Goal: Information Seeking & Learning: Check status

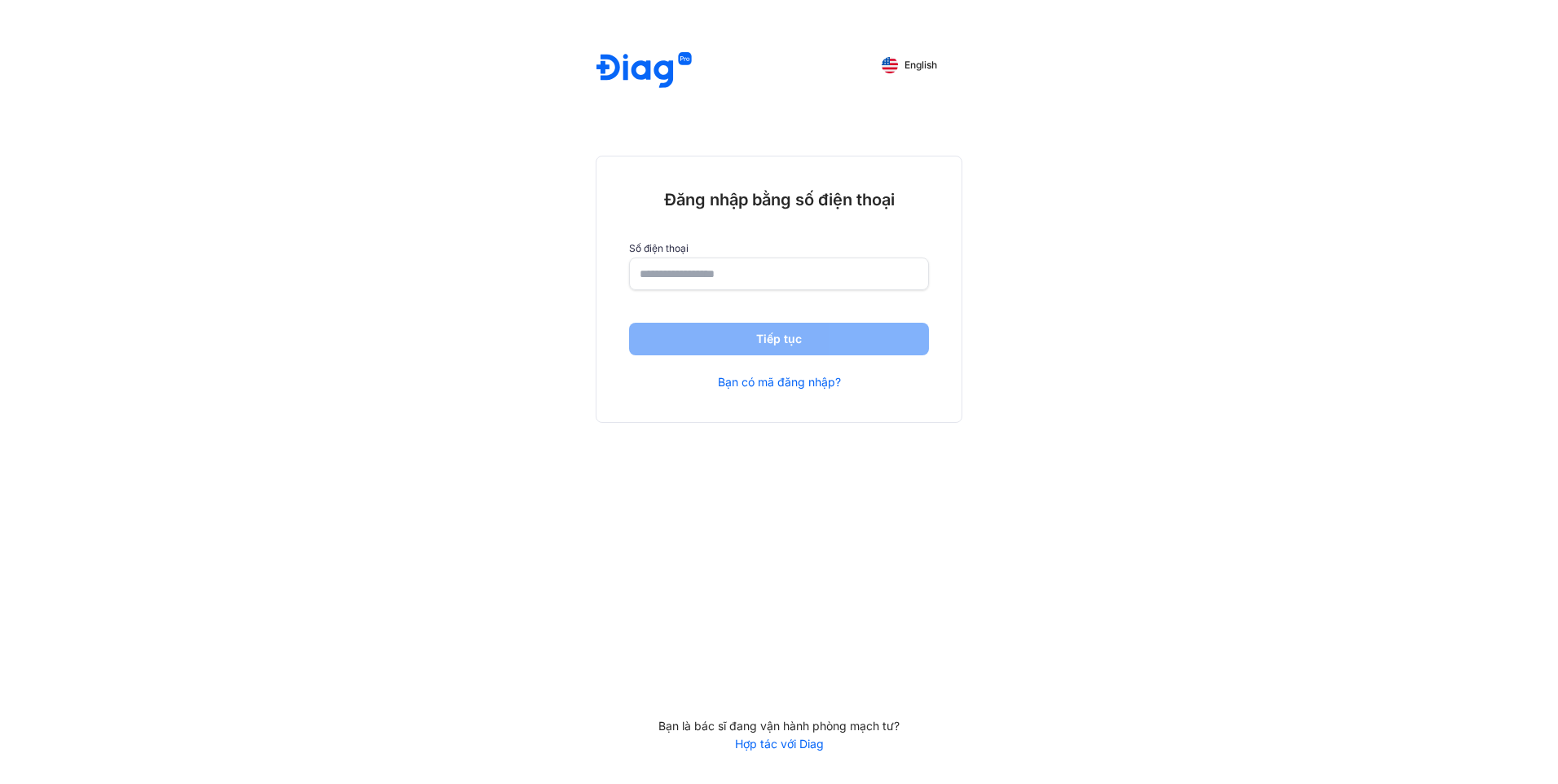
click at [922, 61] on span "English" at bounding box center [921, 65] width 33 height 12
click at [742, 278] on input "number" at bounding box center [779, 274] width 277 height 30
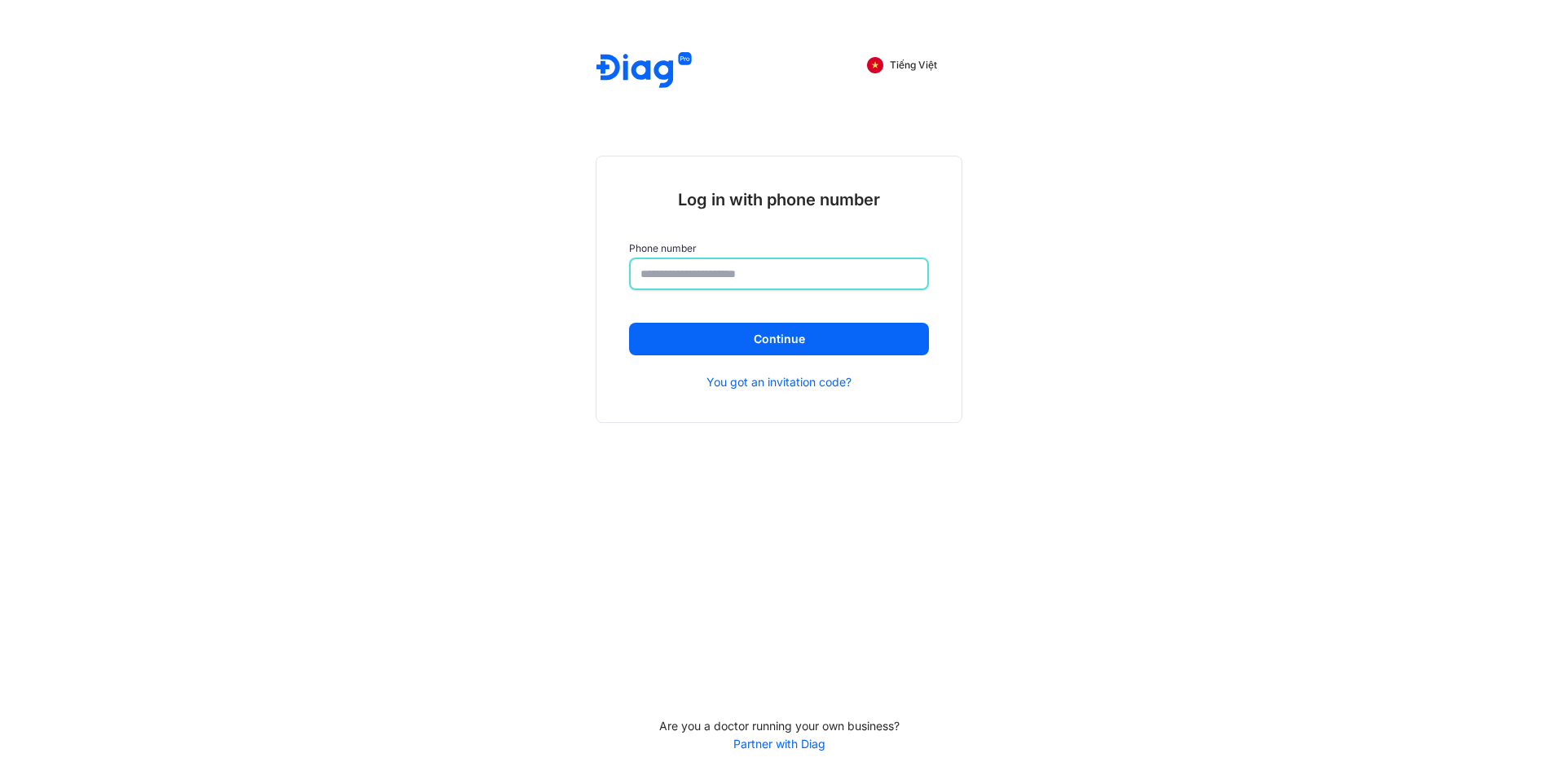
type input "**********"
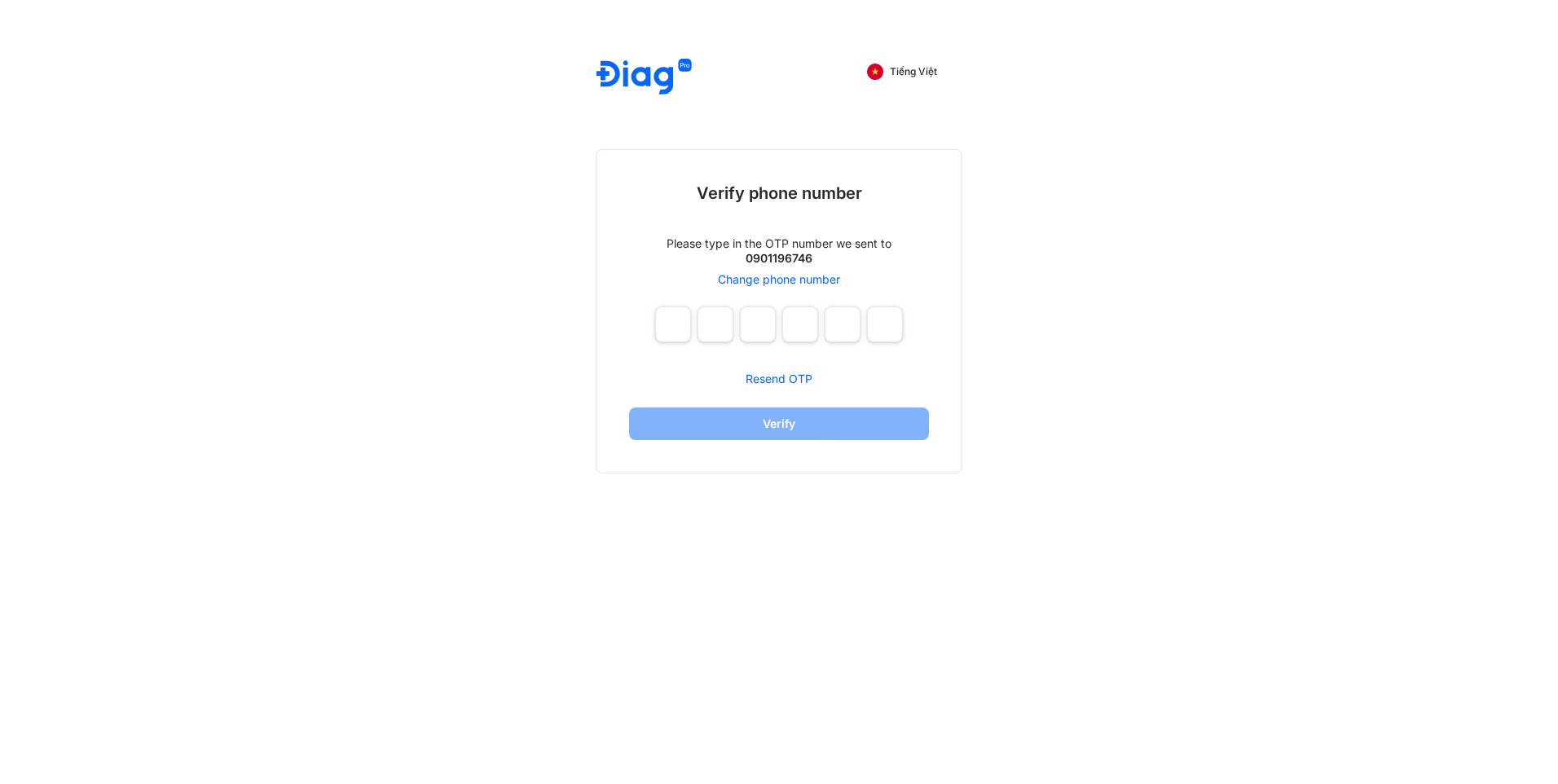
click at [1118, 506] on div "Tiếng Việt Verify phone number Please type in the OTP number we sent to 0901196…" at bounding box center [779, 392] width 1558 height 784
click at [670, 322] on input "number" at bounding box center [673, 324] width 36 height 36
type input "*"
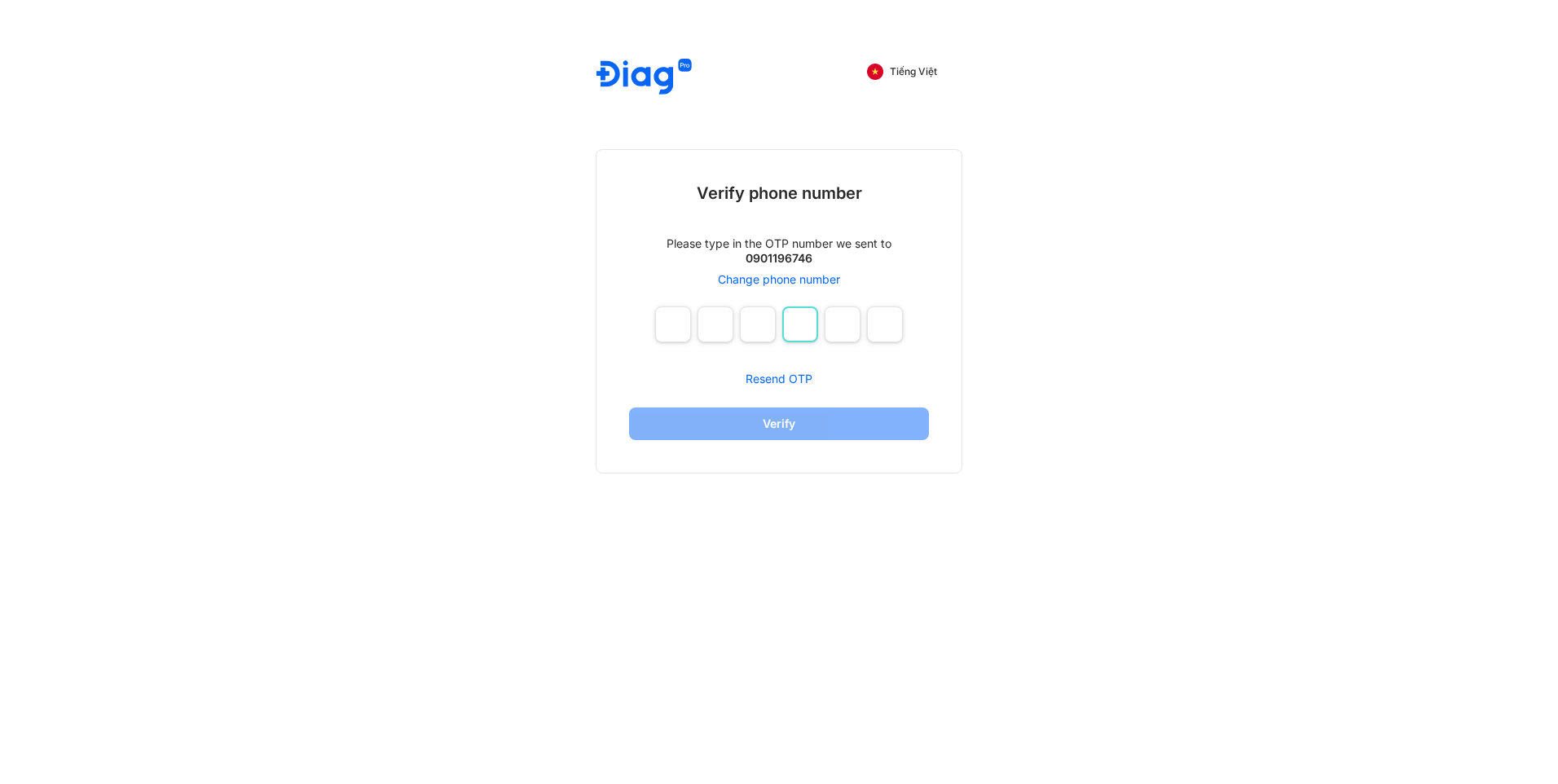
type input "*"
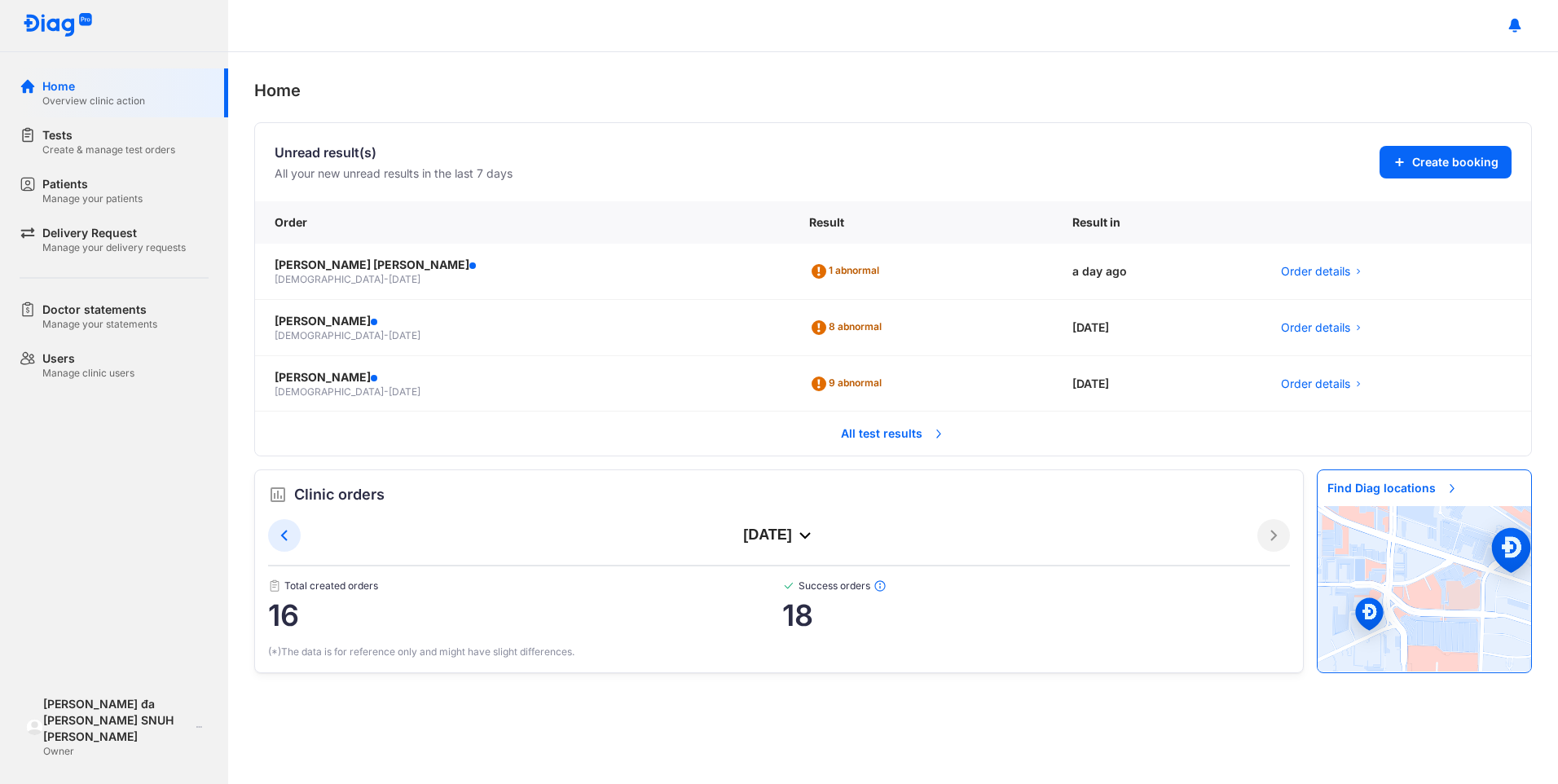
click at [712, 748] on div "Home Unread result(s) All your new unread results in the last 7 days Create boo…" at bounding box center [893, 417] width 1330 height 731
click at [388, 277] on span "07/07/1984" at bounding box center [404, 279] width 32 height 12
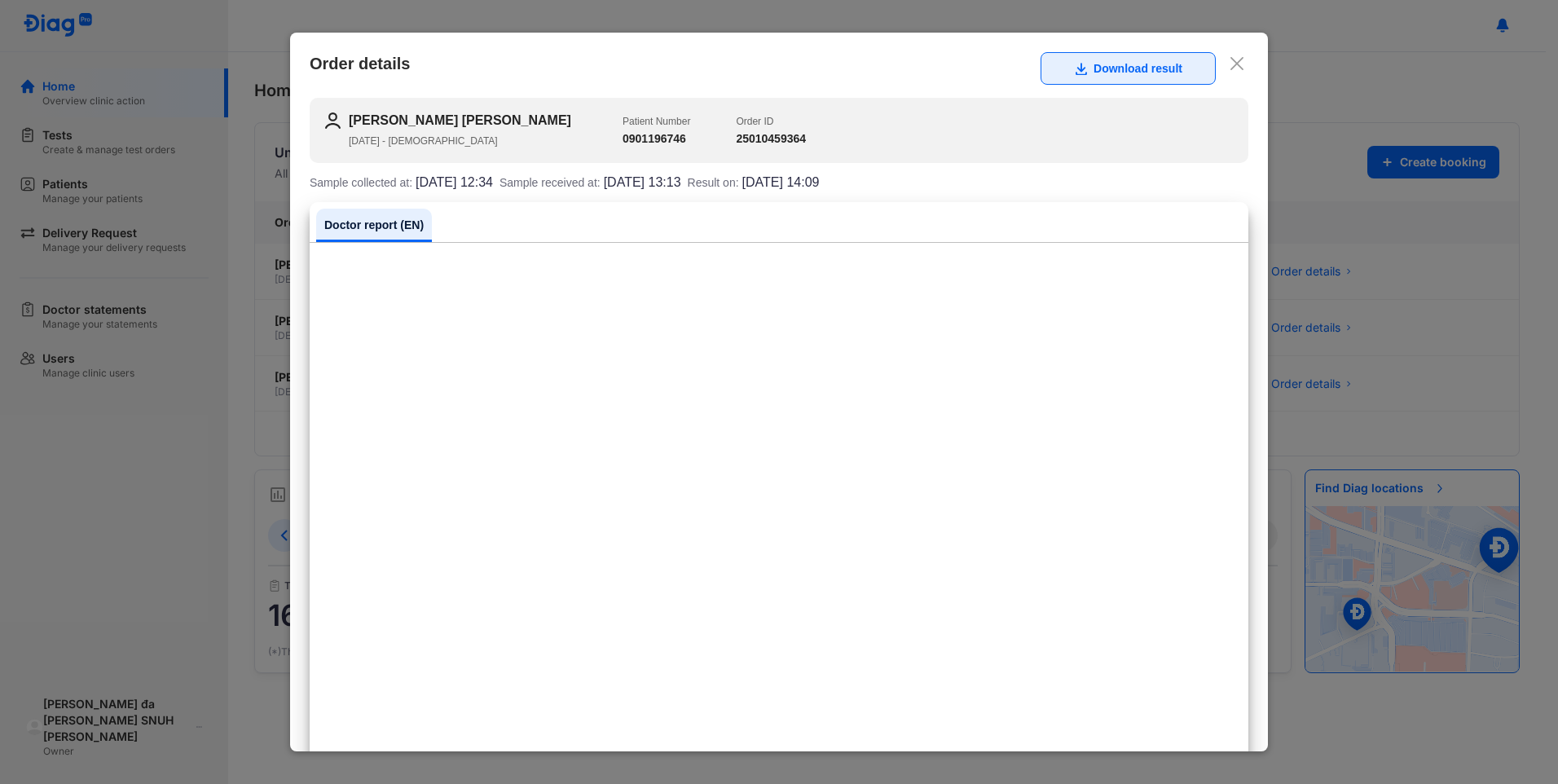
click at [1103, 70] on button "Download result" at bounding box center [1128, 68] width 175 height 33
click at [919, 108] on div "KWON HYE YOUNG 07/07/1984 - female Patient Number 0901196746 Order ID 250104593…" at bounding box center [779, 130] width 939 height 65
click at [1230, 59] on use at bounding box center [1237, 63] width 13 height 13
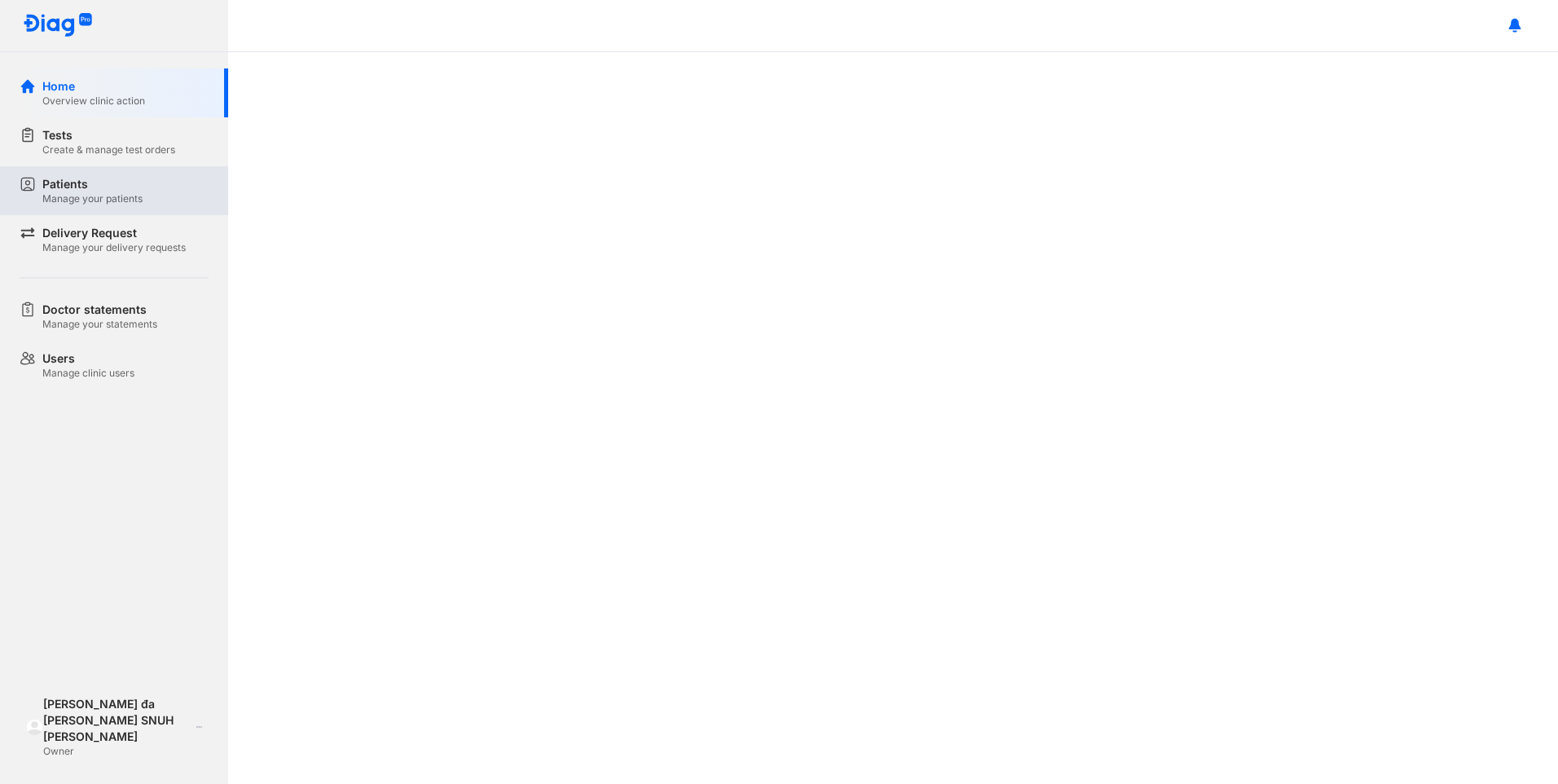
click at [59, 186] on div "Patients" at bounding box center [92, 184] width 100 height 16
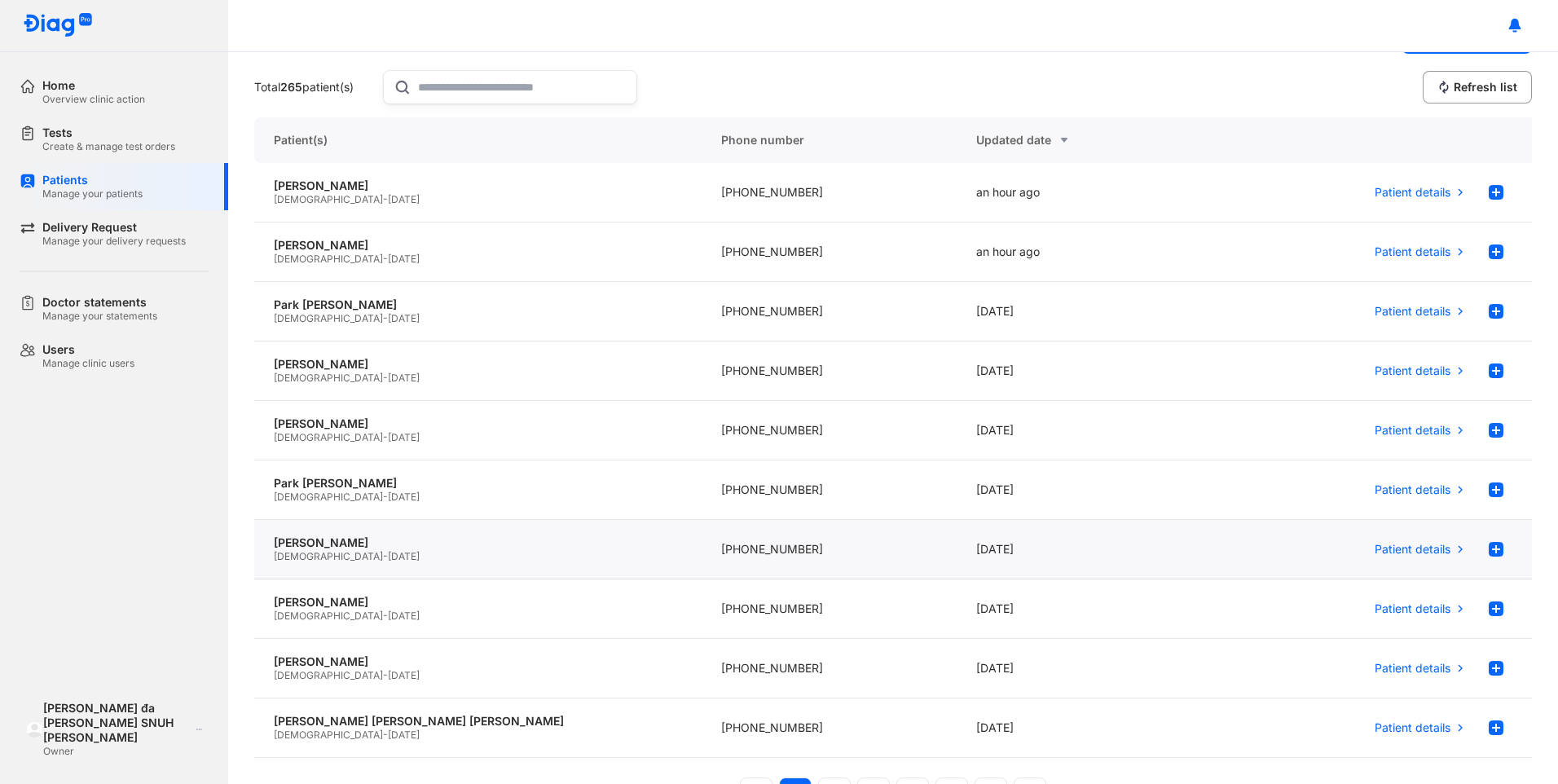
scroll to position [81, 0]
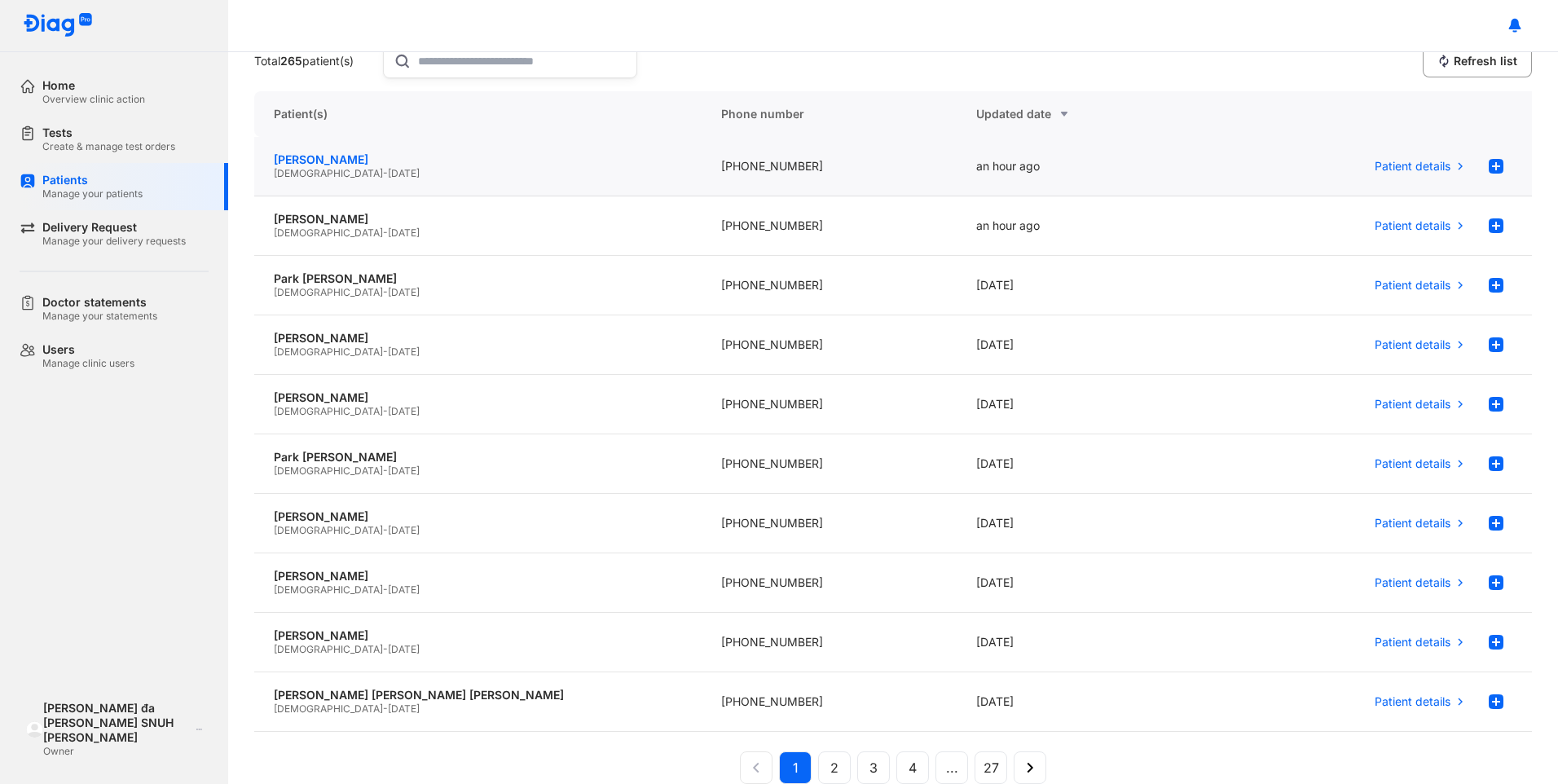
click at [350, 166] on div "[PERSON_NAME]" at bounding box center [478, 160] width 408 height 15
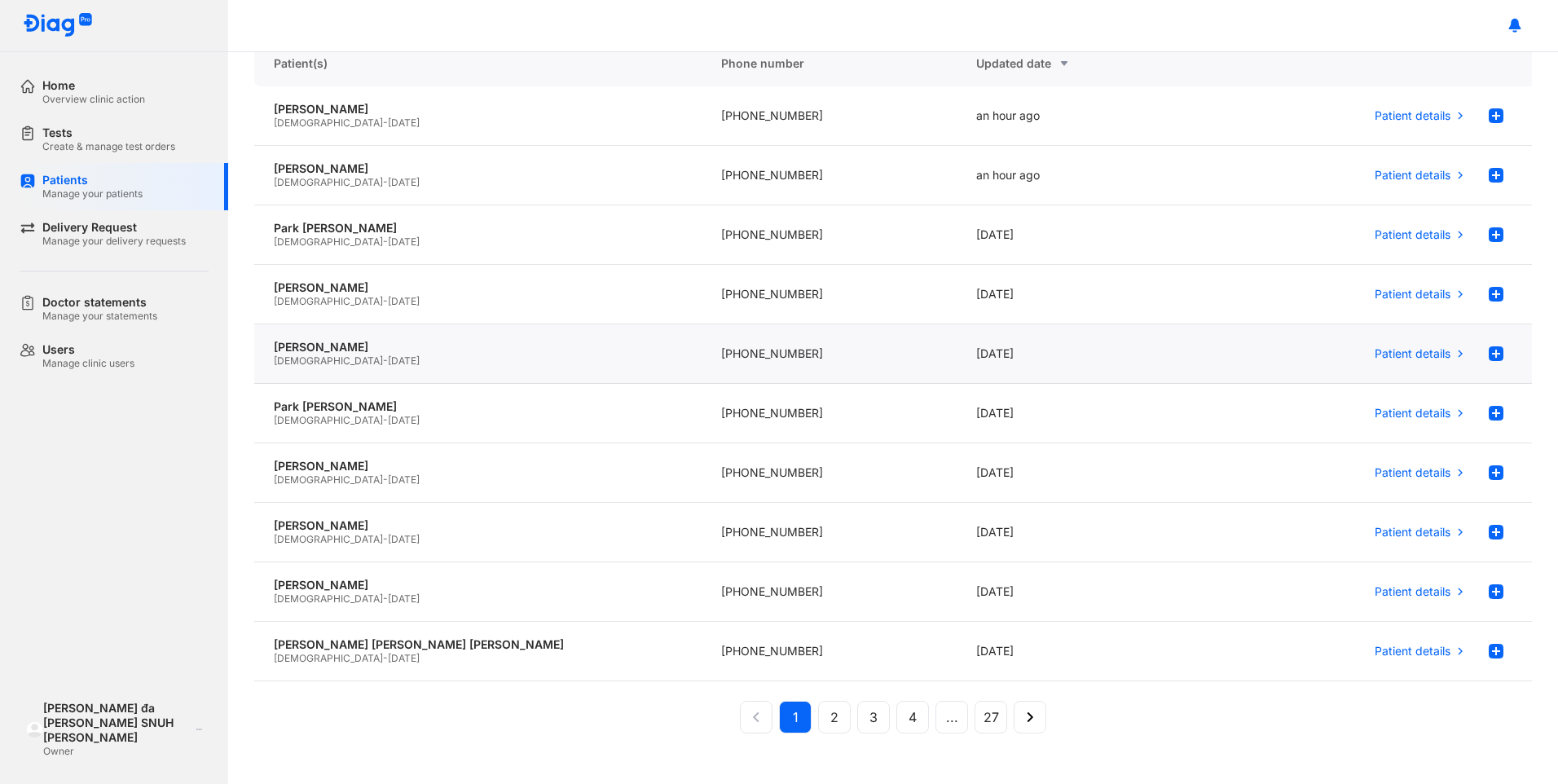
scroll to position [146, 0]
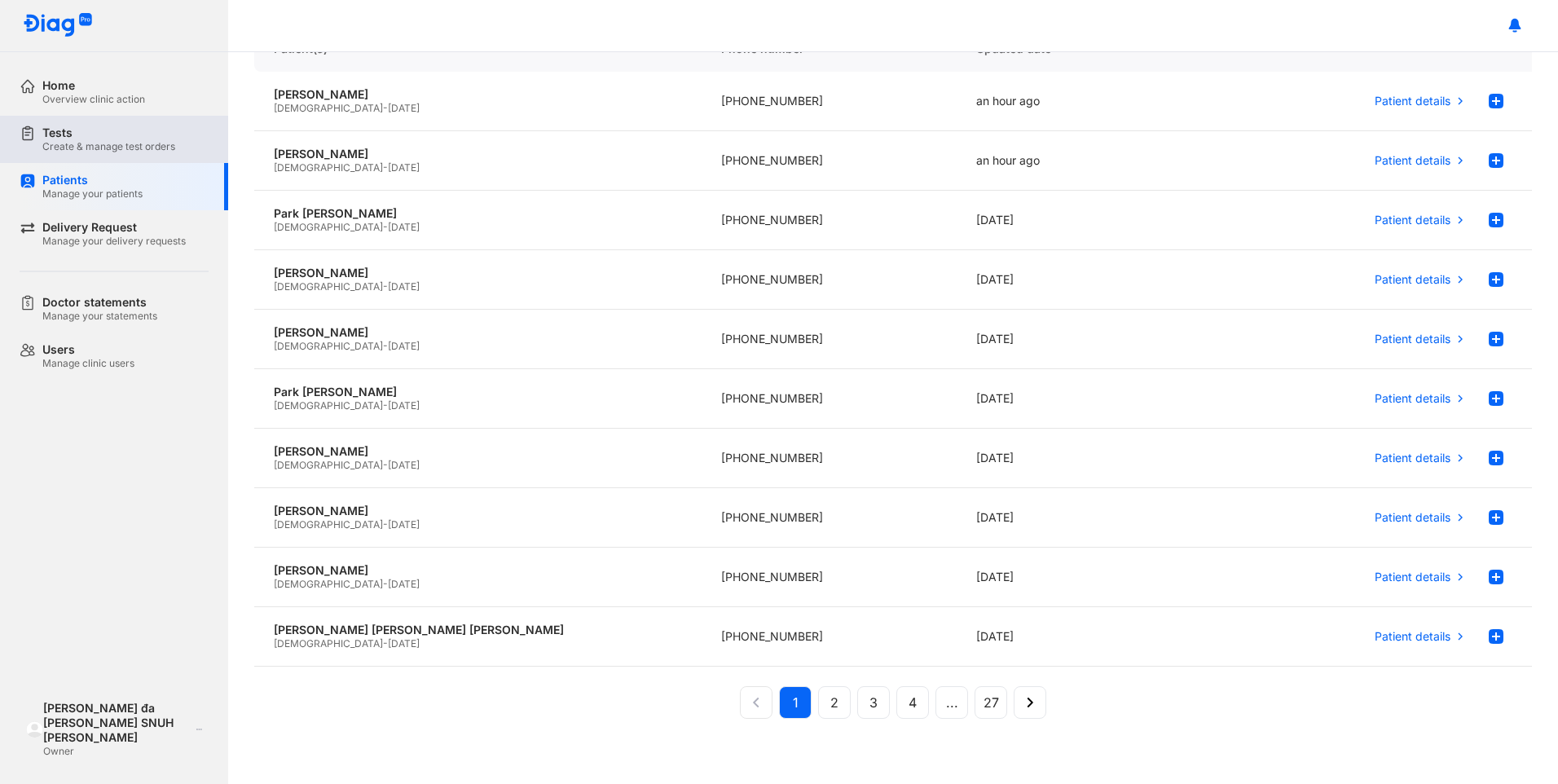
click at [109, 154] on div "Tests Create & manage test orders" at bounding box center [123, 139] width 208 height 47
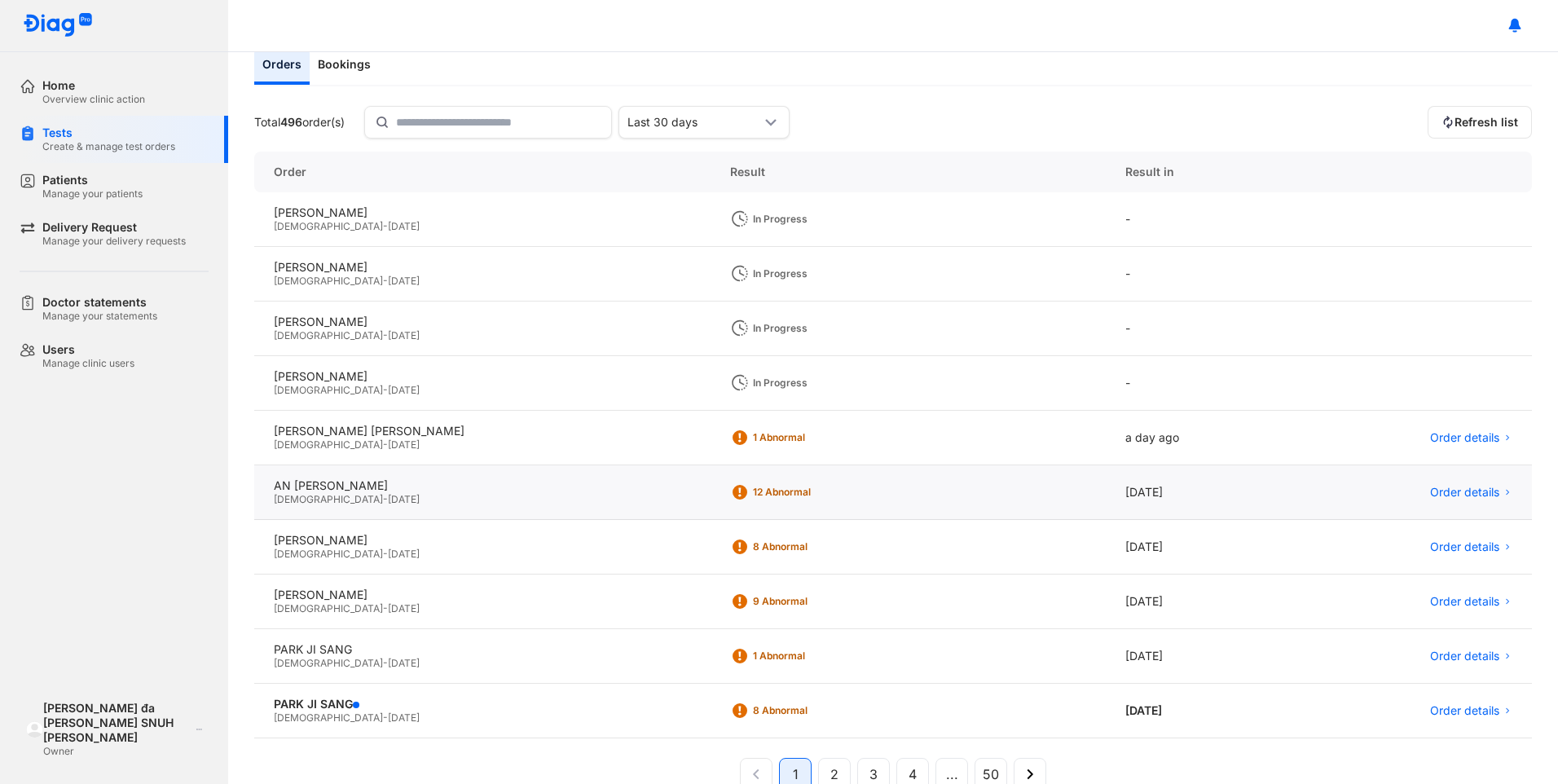
scroll to position [121, 0]
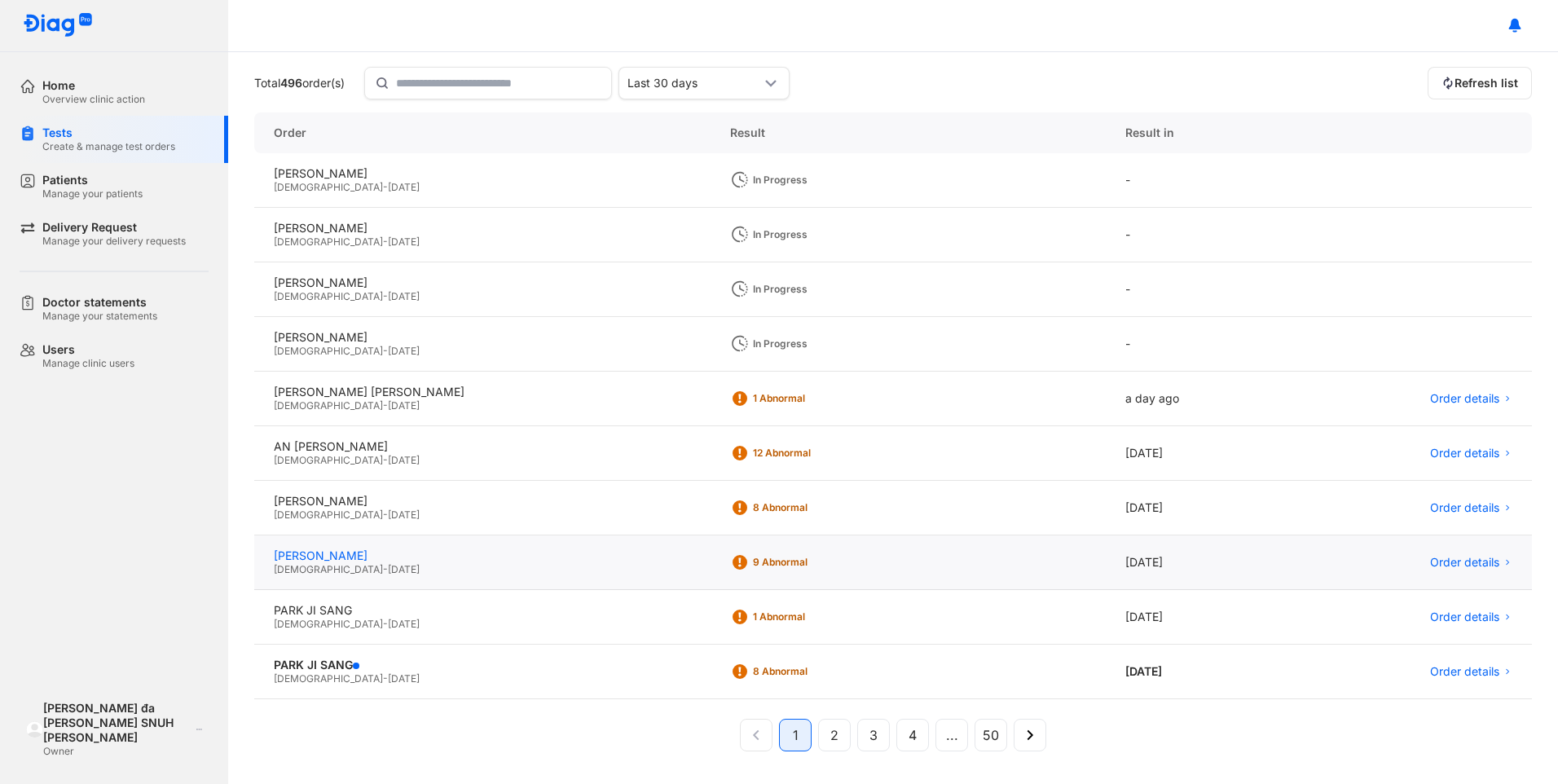
click at [342, 554] on div "[PERSON_NAME]" at bounding box center [482, 555] width 417 height 15
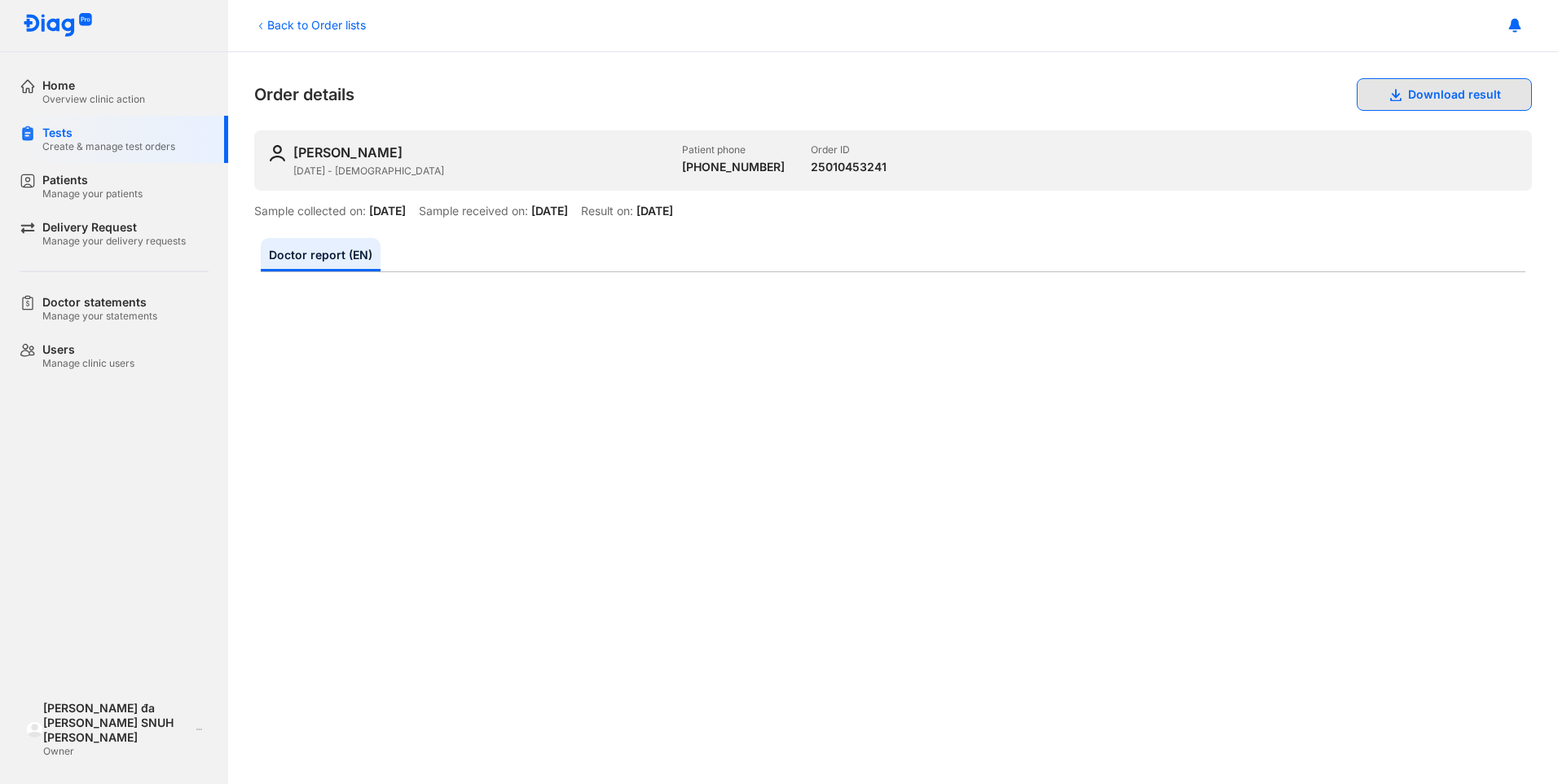
click at [1444, 91] on button "Download result" at bounding box center [1444, 95] width 175 height 33
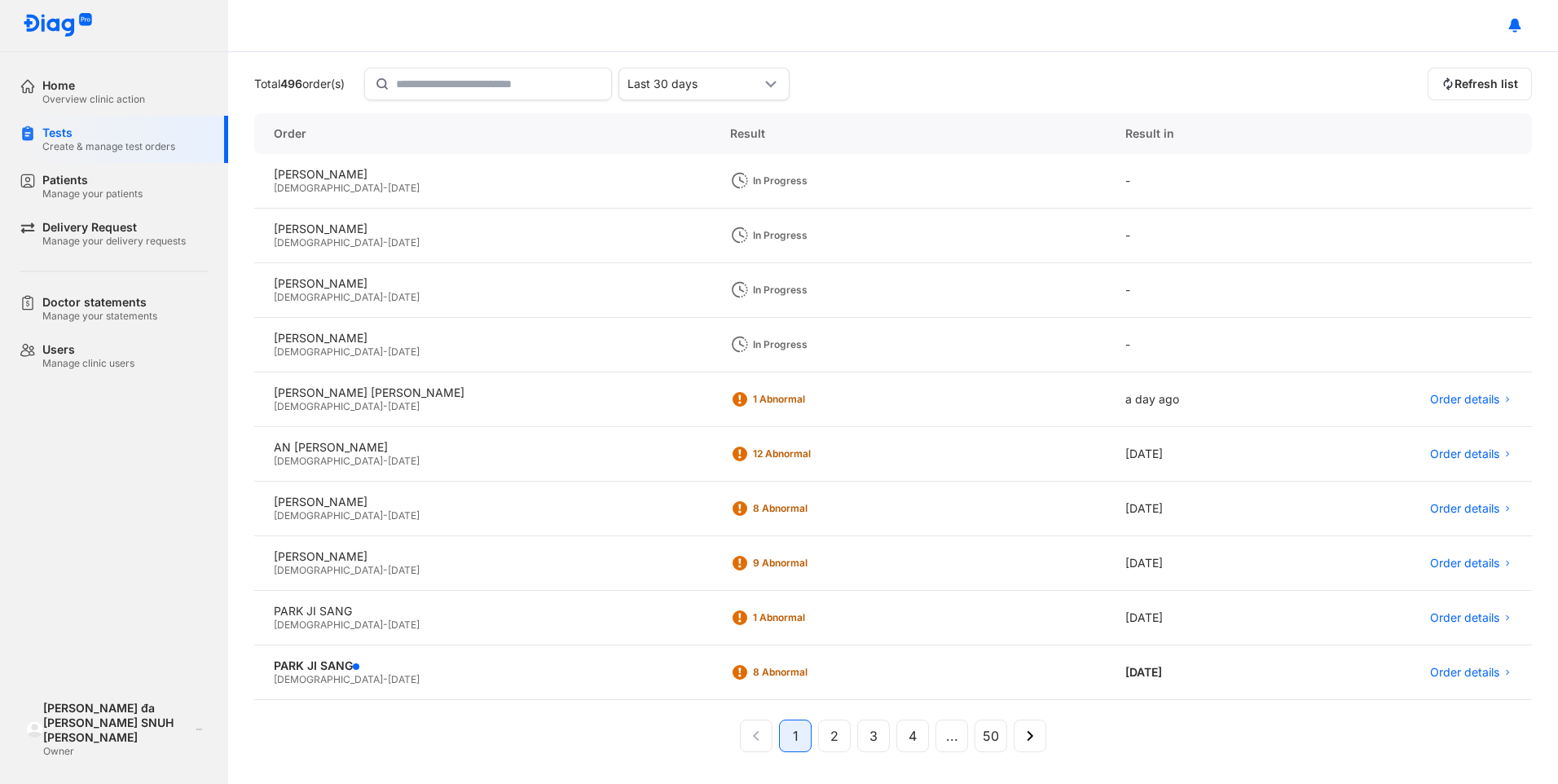
scroll to position [121, 0]
click at [397, 453] on div "AN [PERSON_NAME]" at bounding box center [482, 447] width 417 height 15
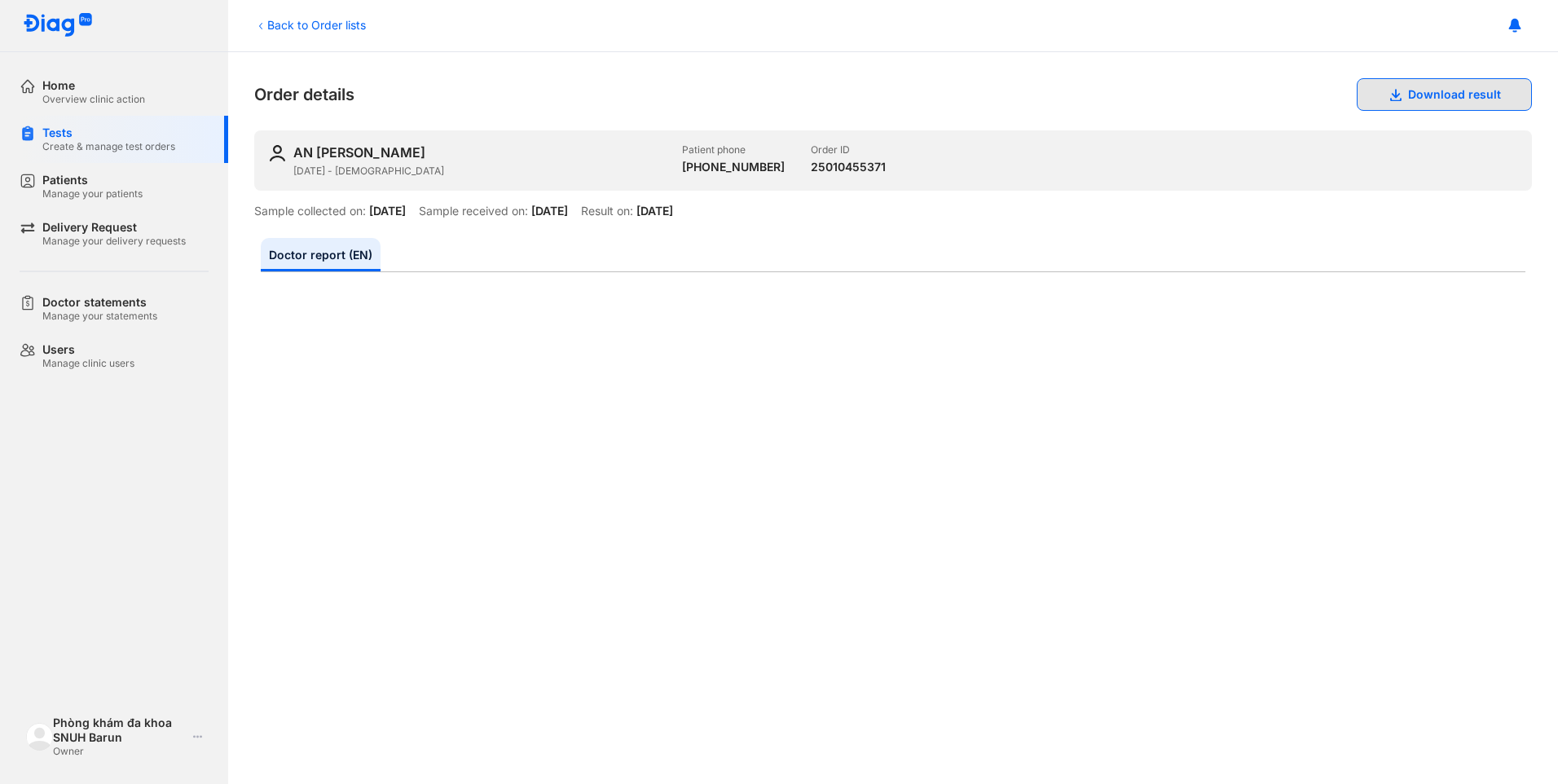
click at [1441, 90] on button "Download result" at bounding box center [1444, 95] width 175 height 33
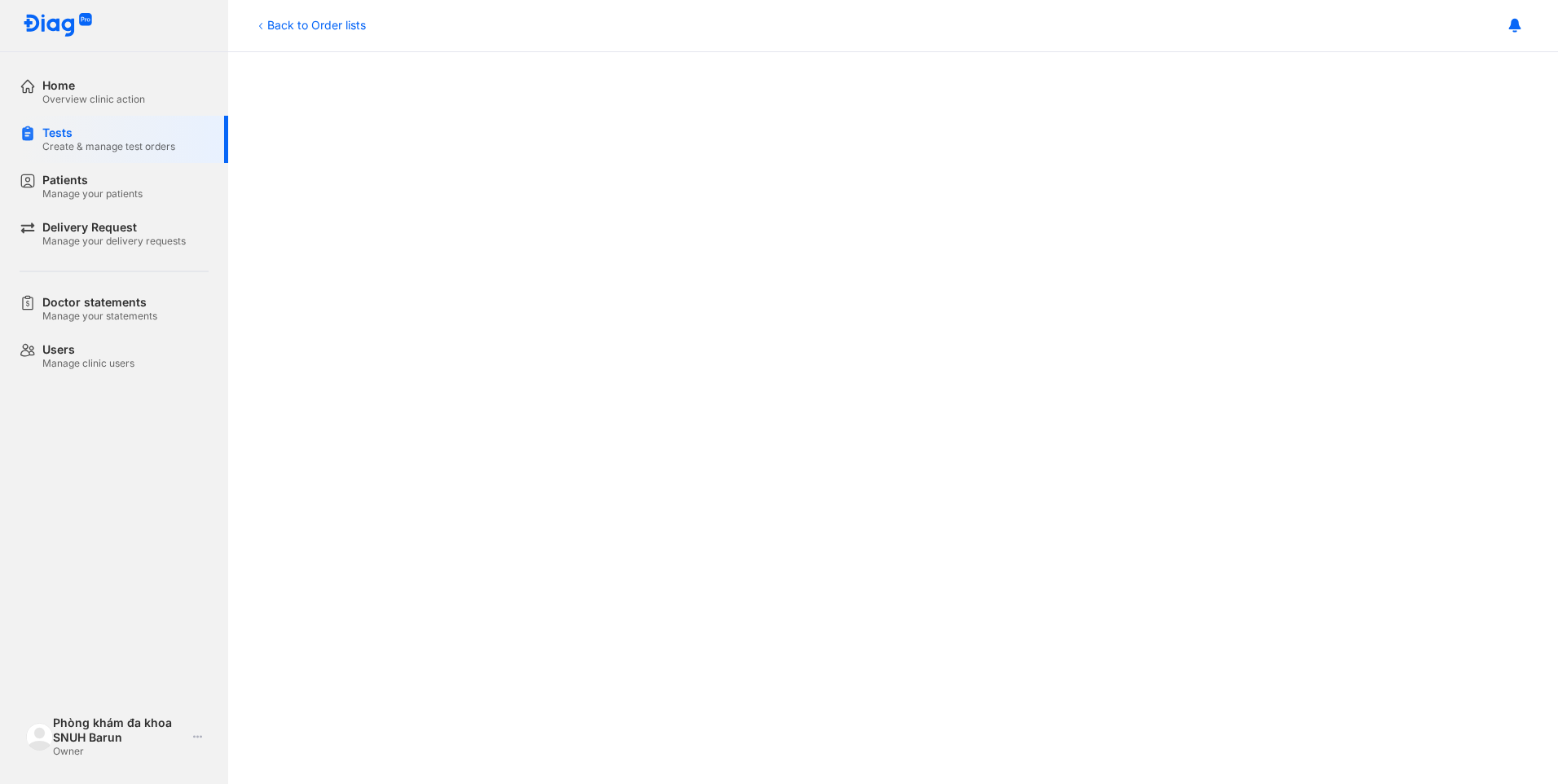
scroll to position [326, 0]
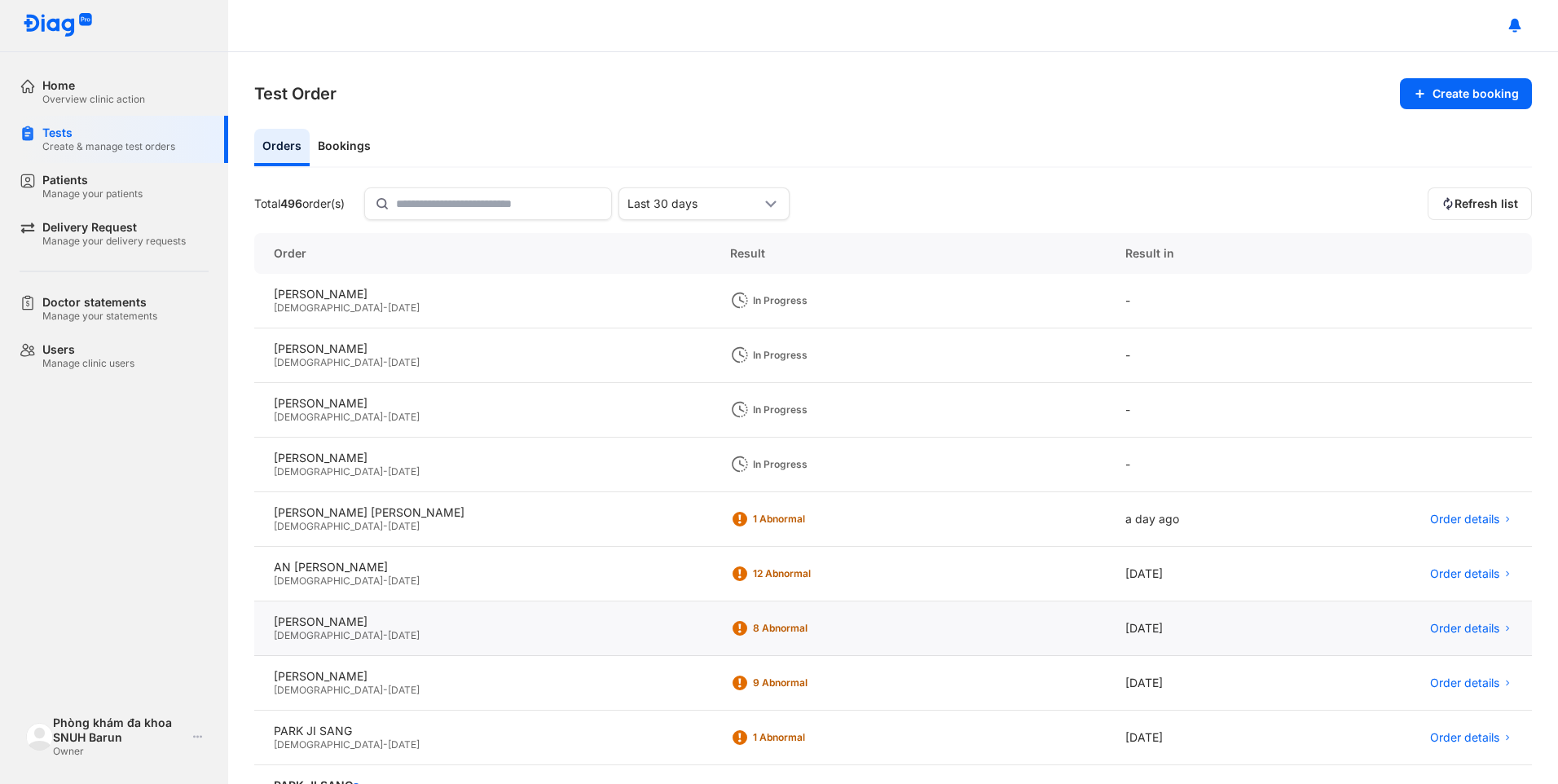
scroll to position [81, 0]
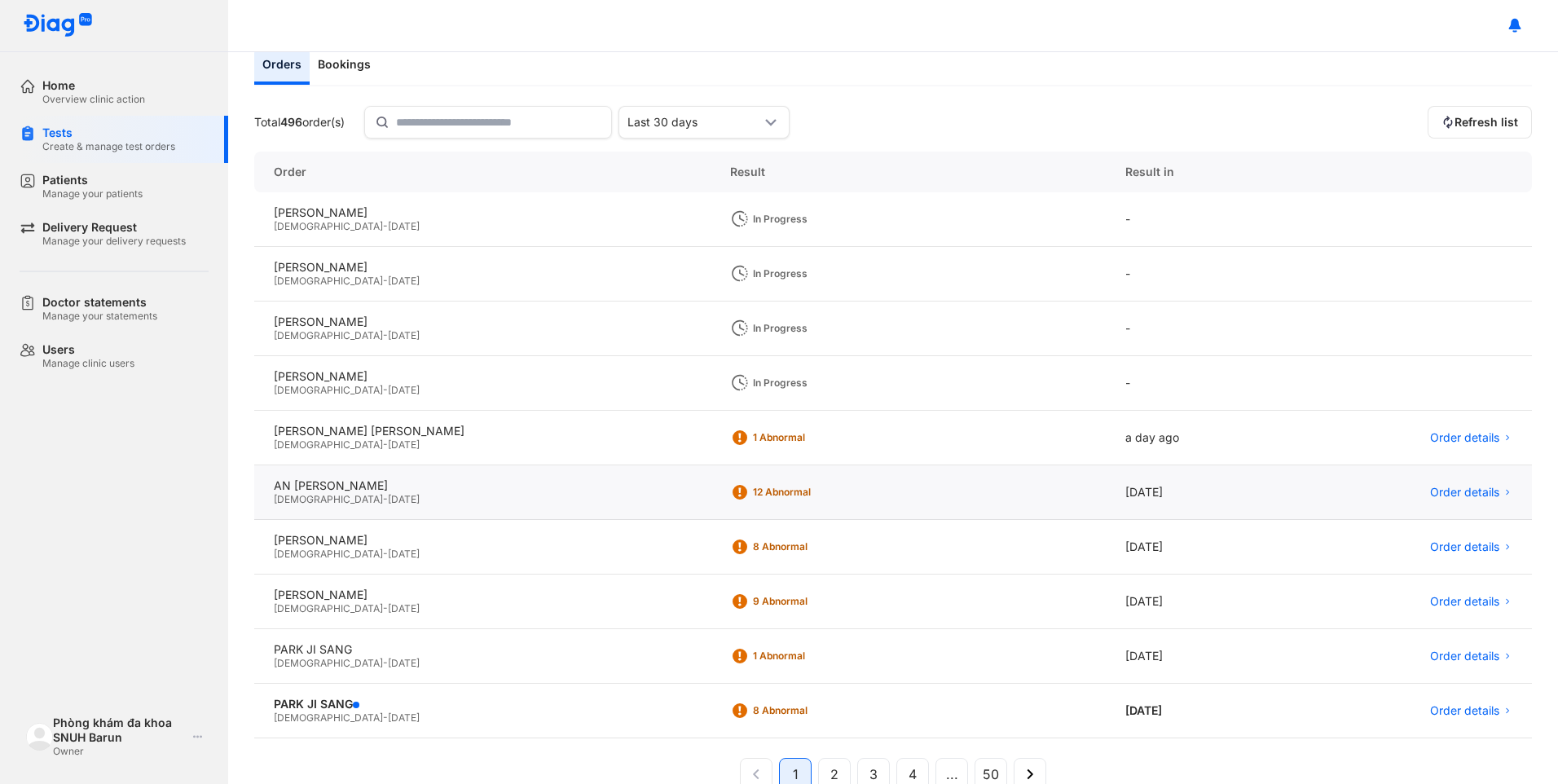
click at [469, 503] on div "[DEMOGRAPHIC_DATA] - [DATE]" at bounding box center [482, 499] width 417 height 13
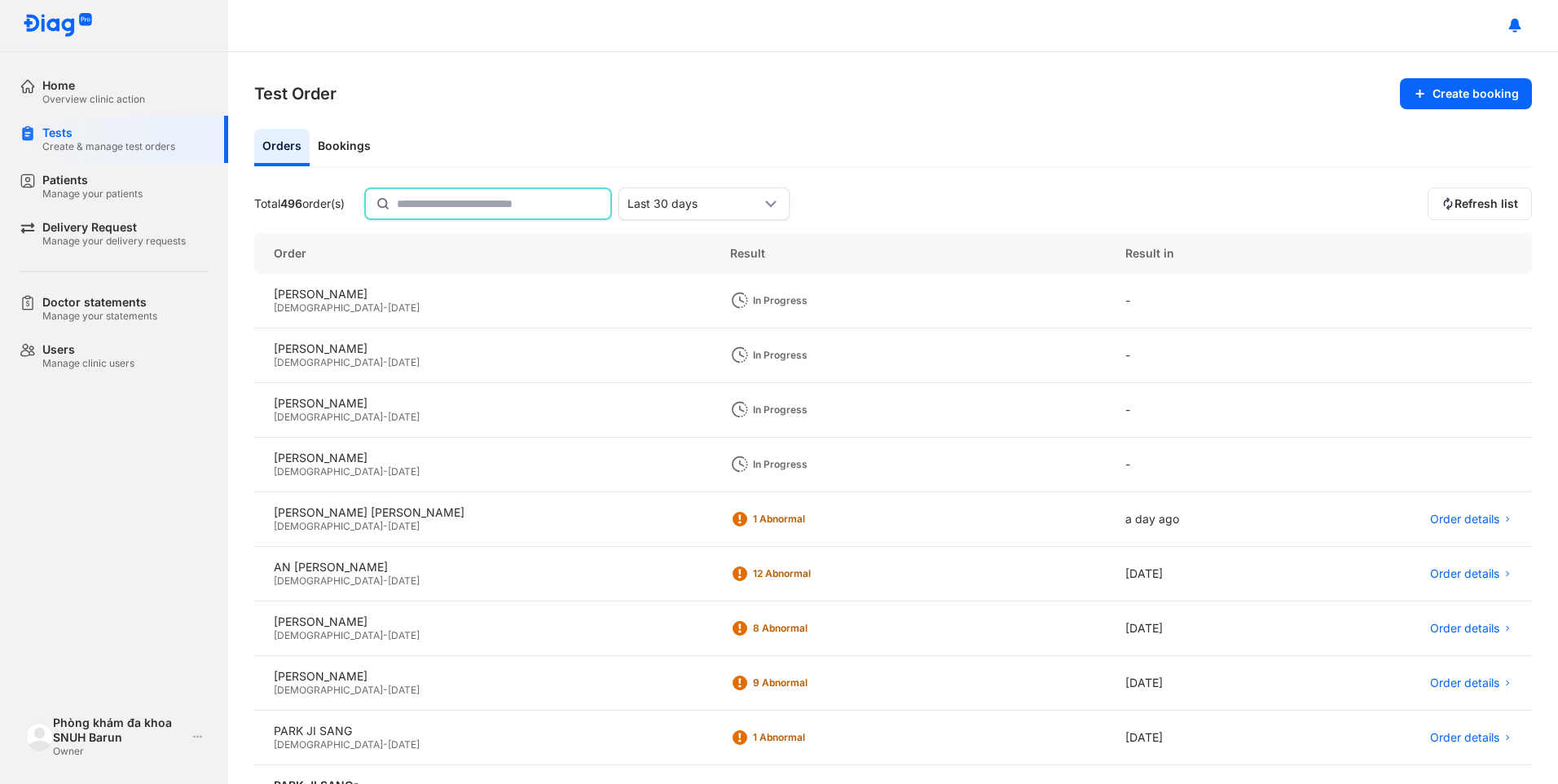
click at [467, 193] on input "text" at bounding box center [499, 204] width 204 height 30
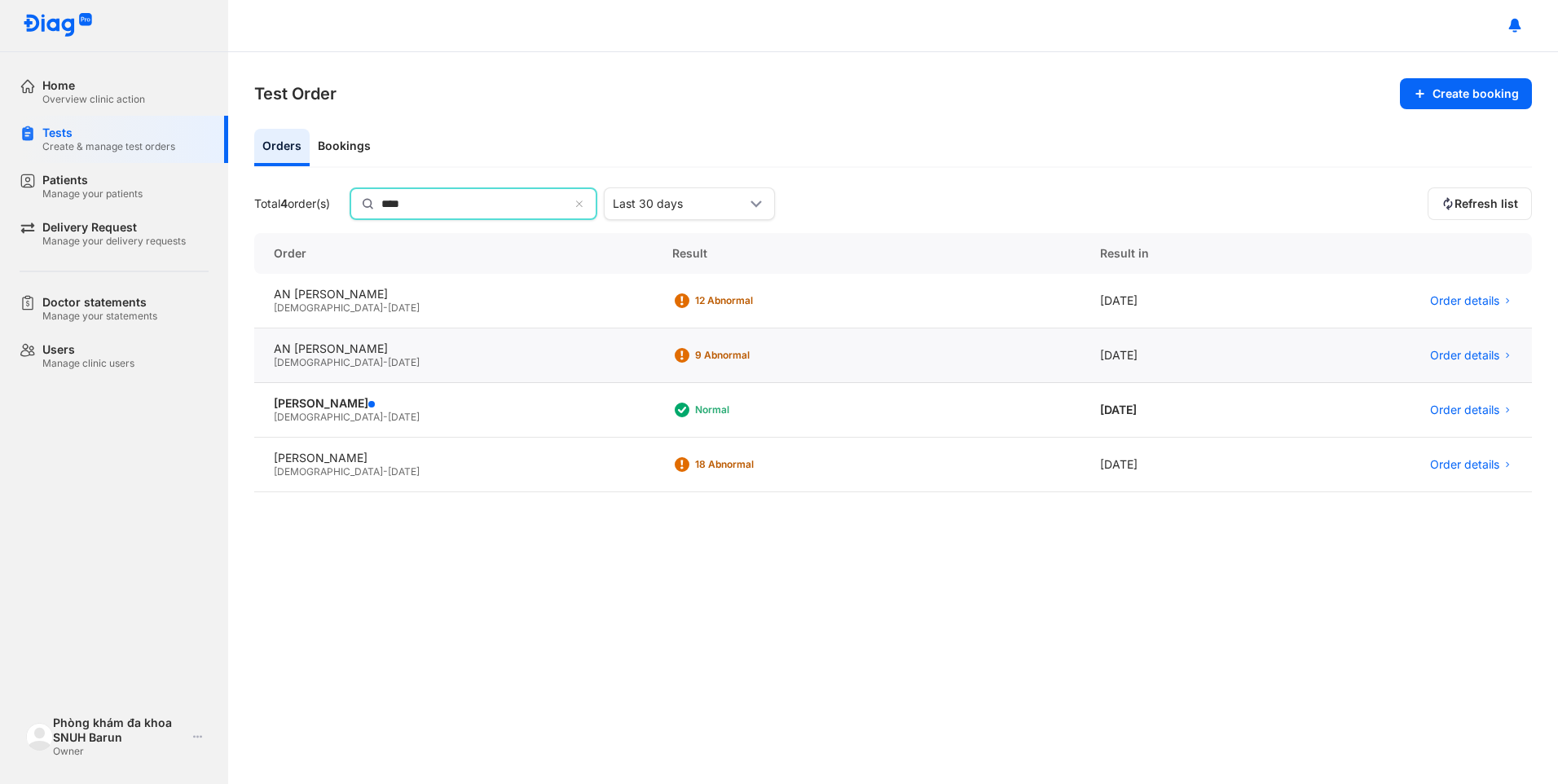
type input "****"
click at [404, 338] on div "AN BYUNG JOON Male - 25/02/1980" at bounding box center [453, 355] width 398 height 54
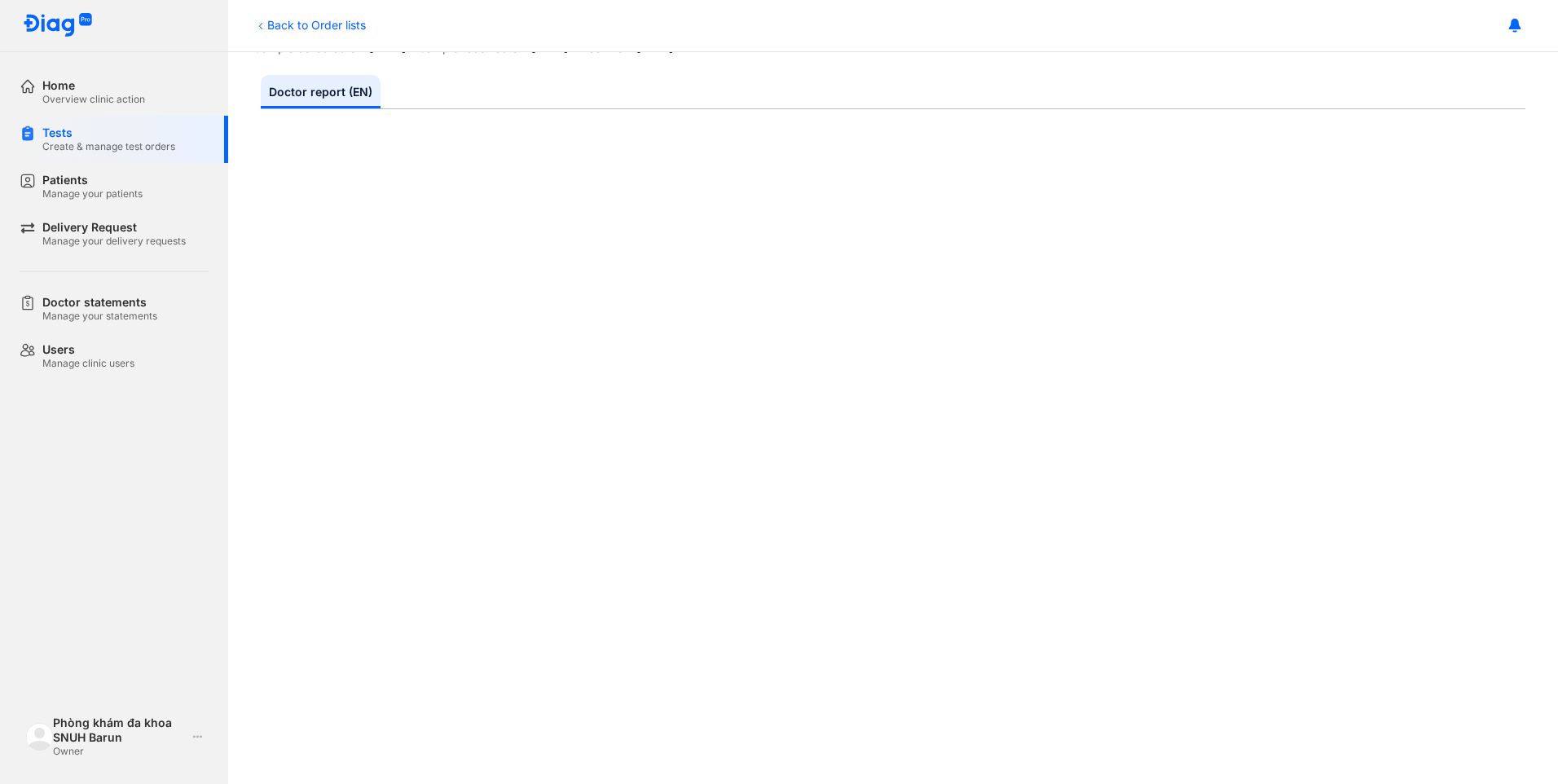
scroll to position [244, 0]
click at [49, 133] on div "Tests" at bounding box center [108, 132] width 133 height 15
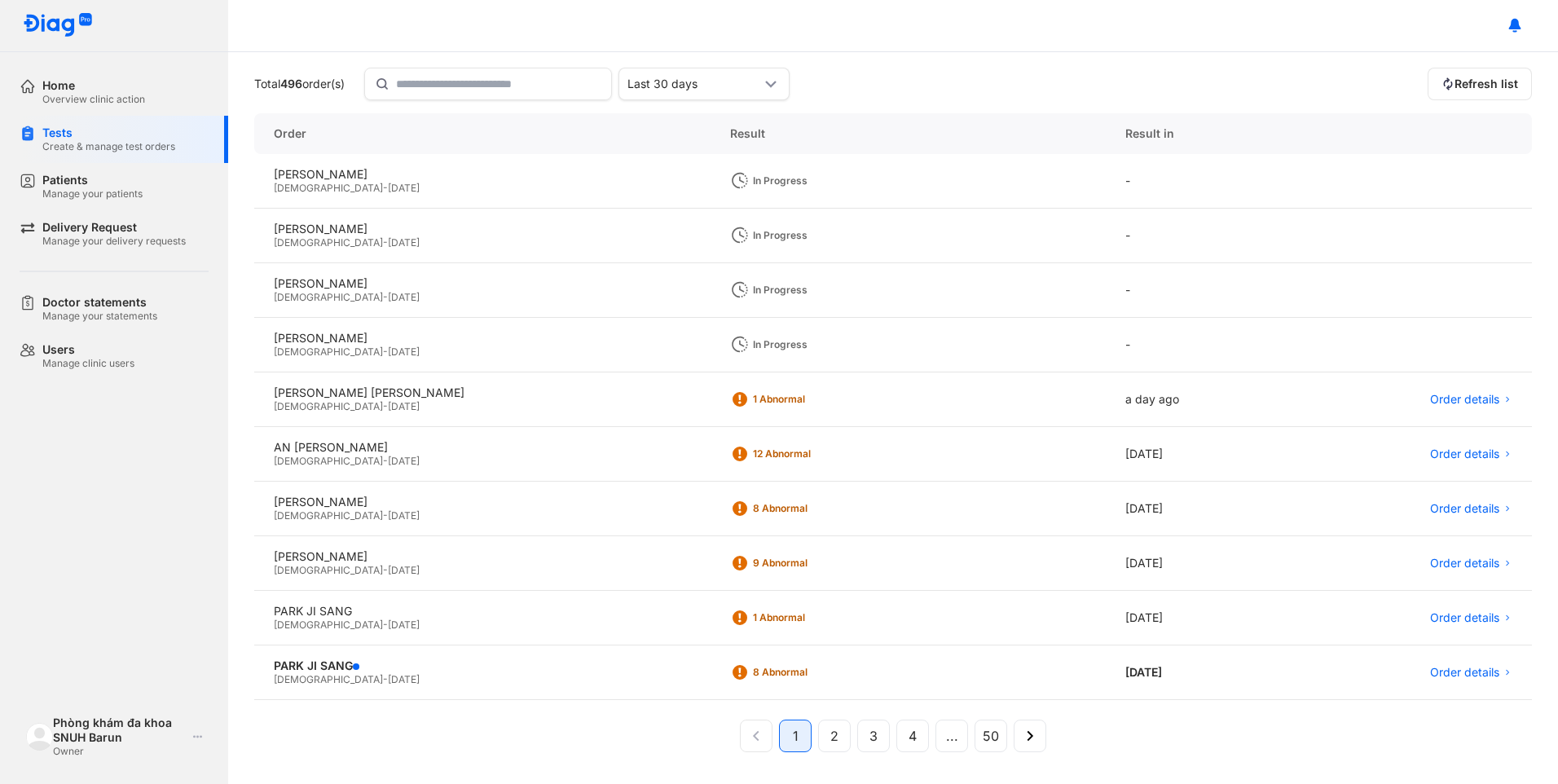
scroll to position [121, 0]
click at [388, 564] on span "16/06/2015" at bounding box center [403, 568] width 32 height 12
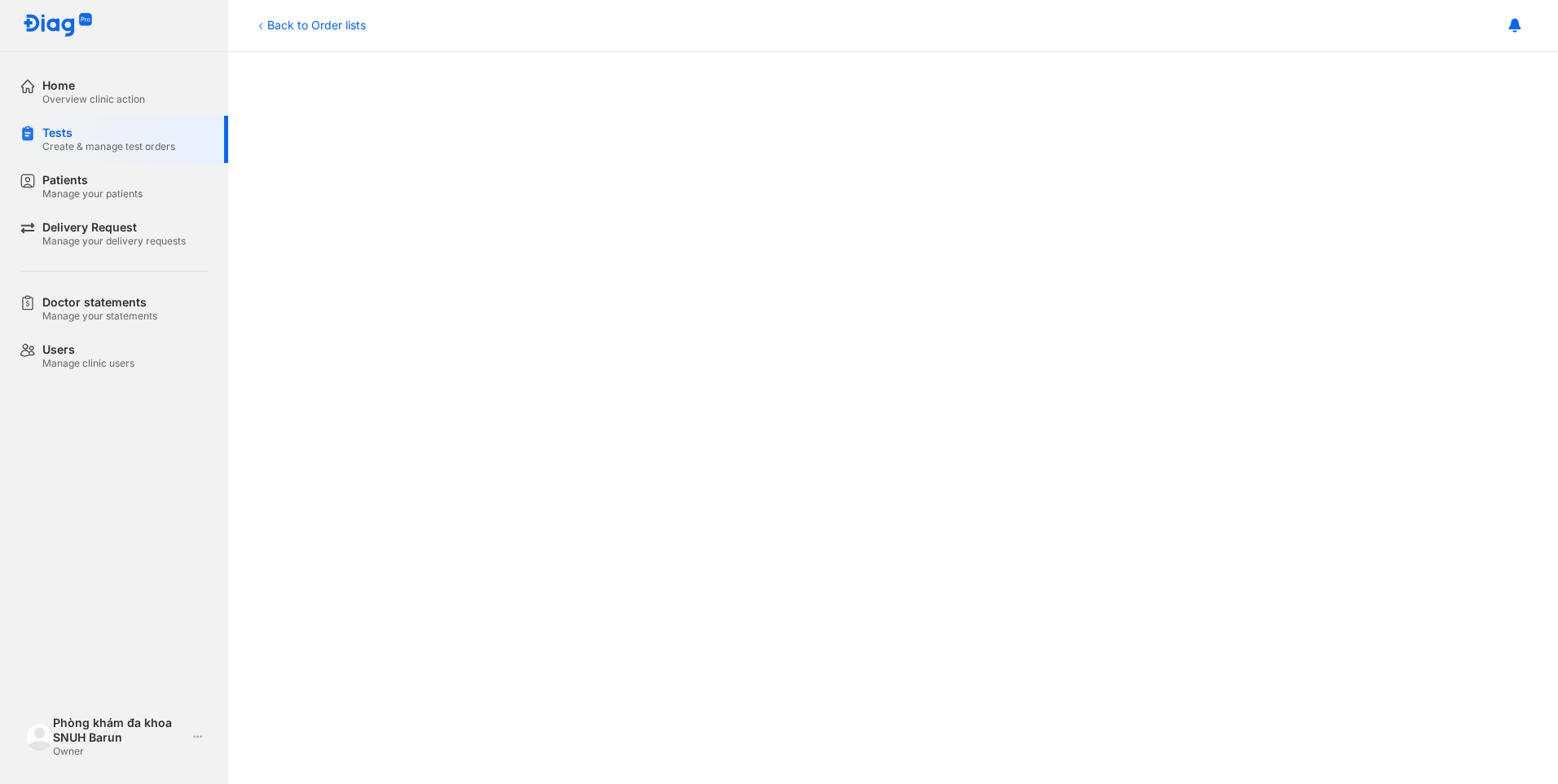
scroll to position [129, 0]
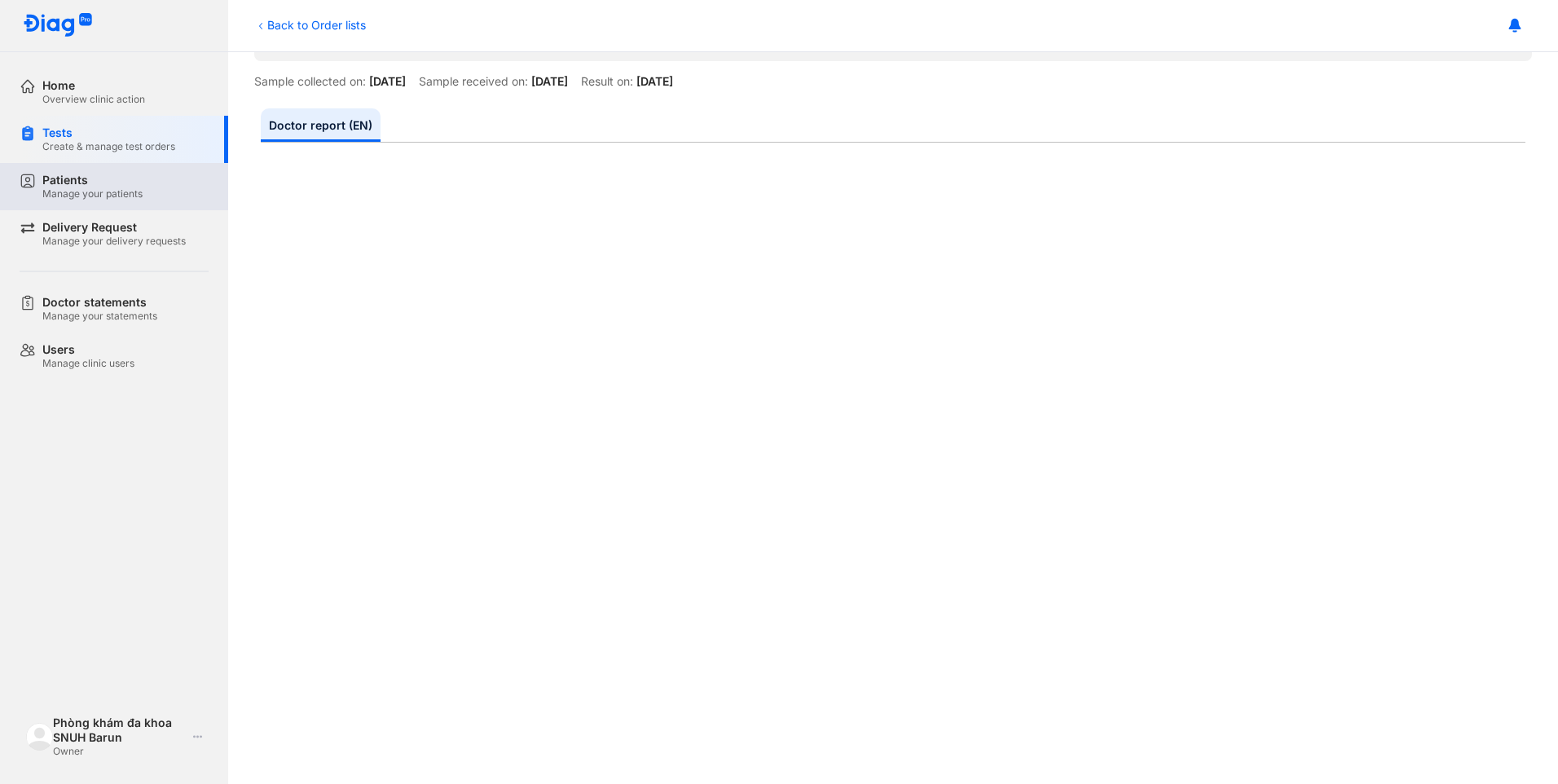
click at [70, 174] on div "Patients" at bounding box center [92, 180] width 100 height 15
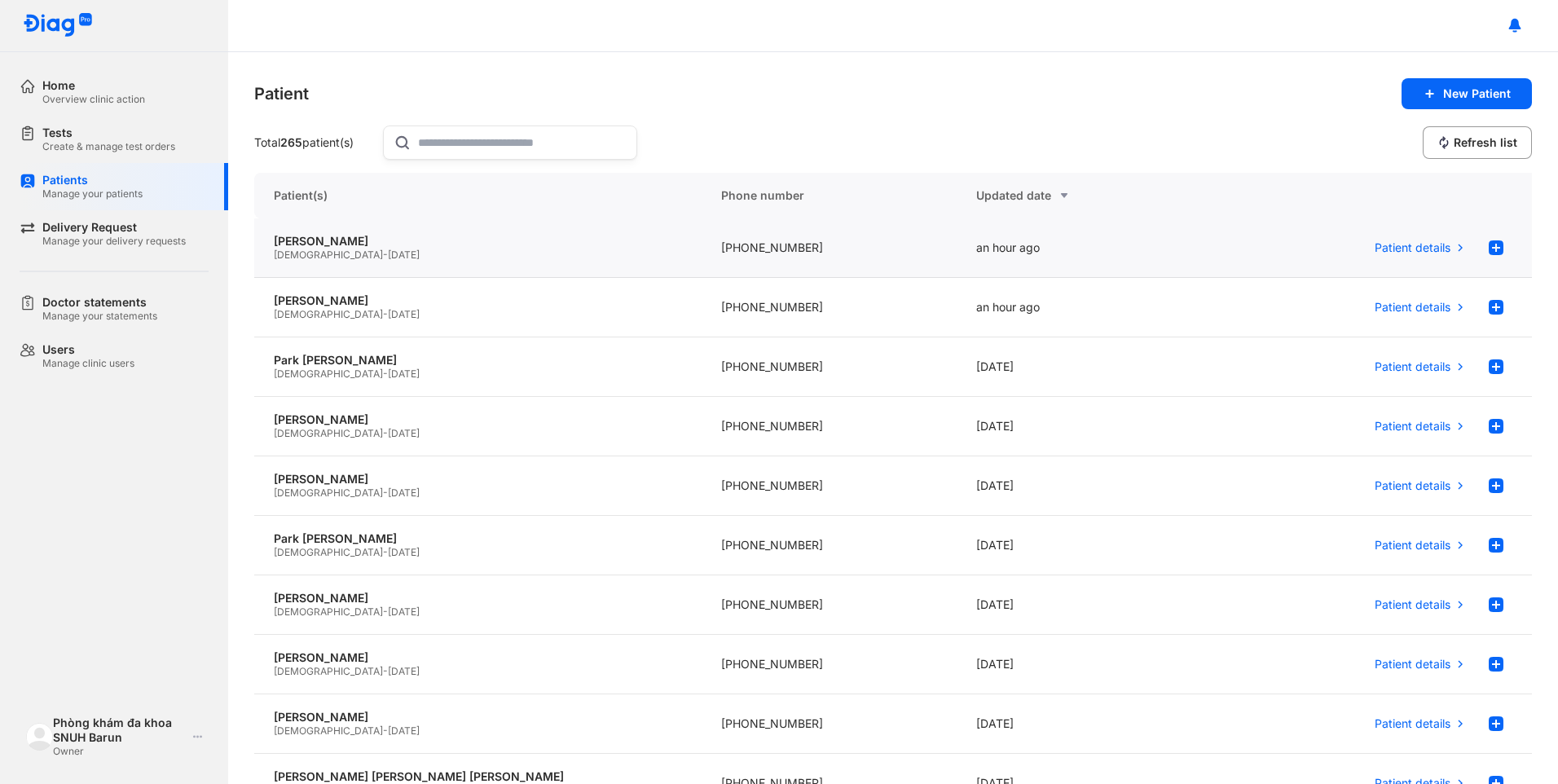
click at [388, 248] on span "[DATE]" at bounding box center [403, 254] width 32 height 12
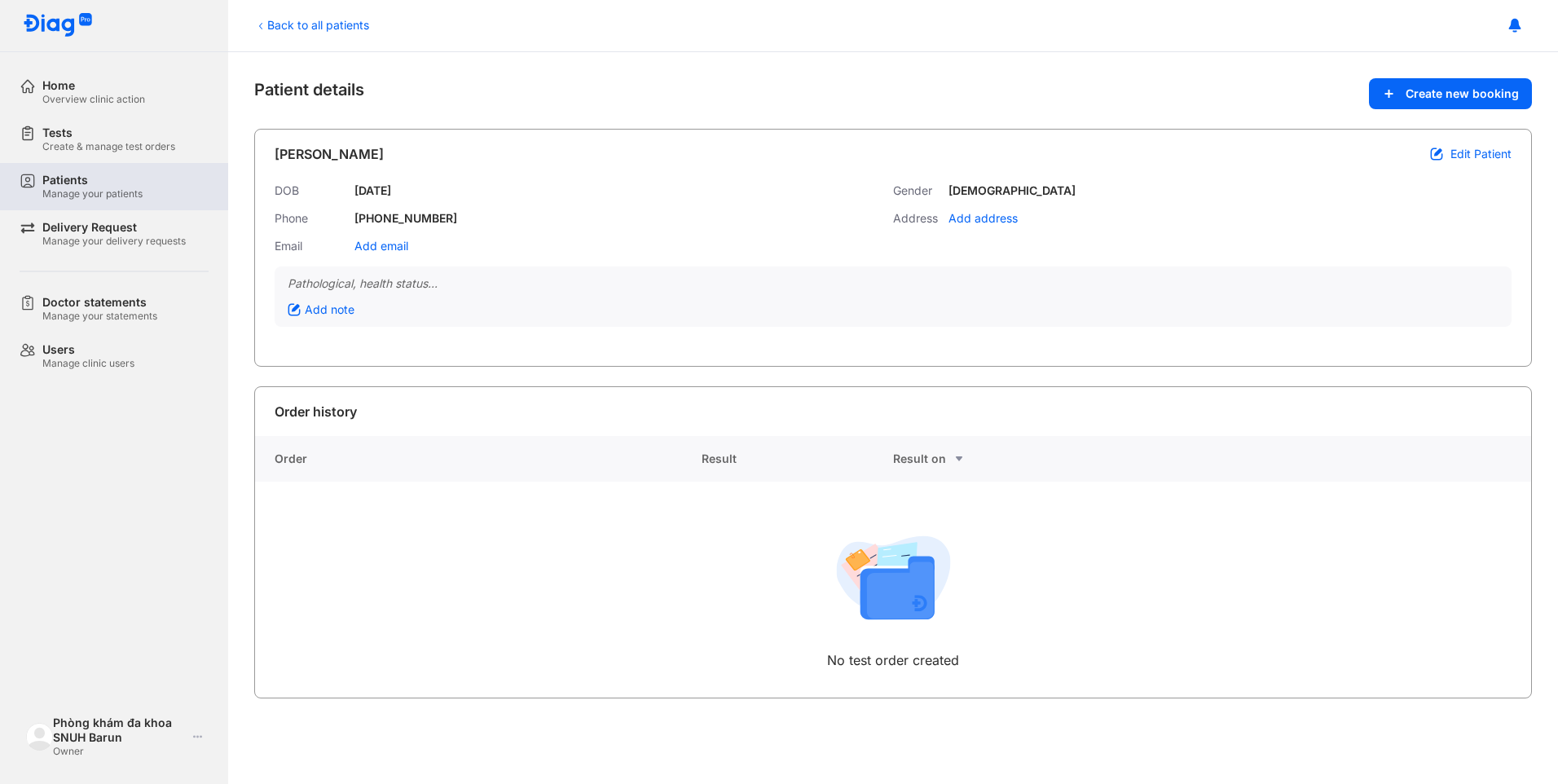
click at [88, 193] on div "Manage your patients" at bounding box center [92, 194] width 100 height 13
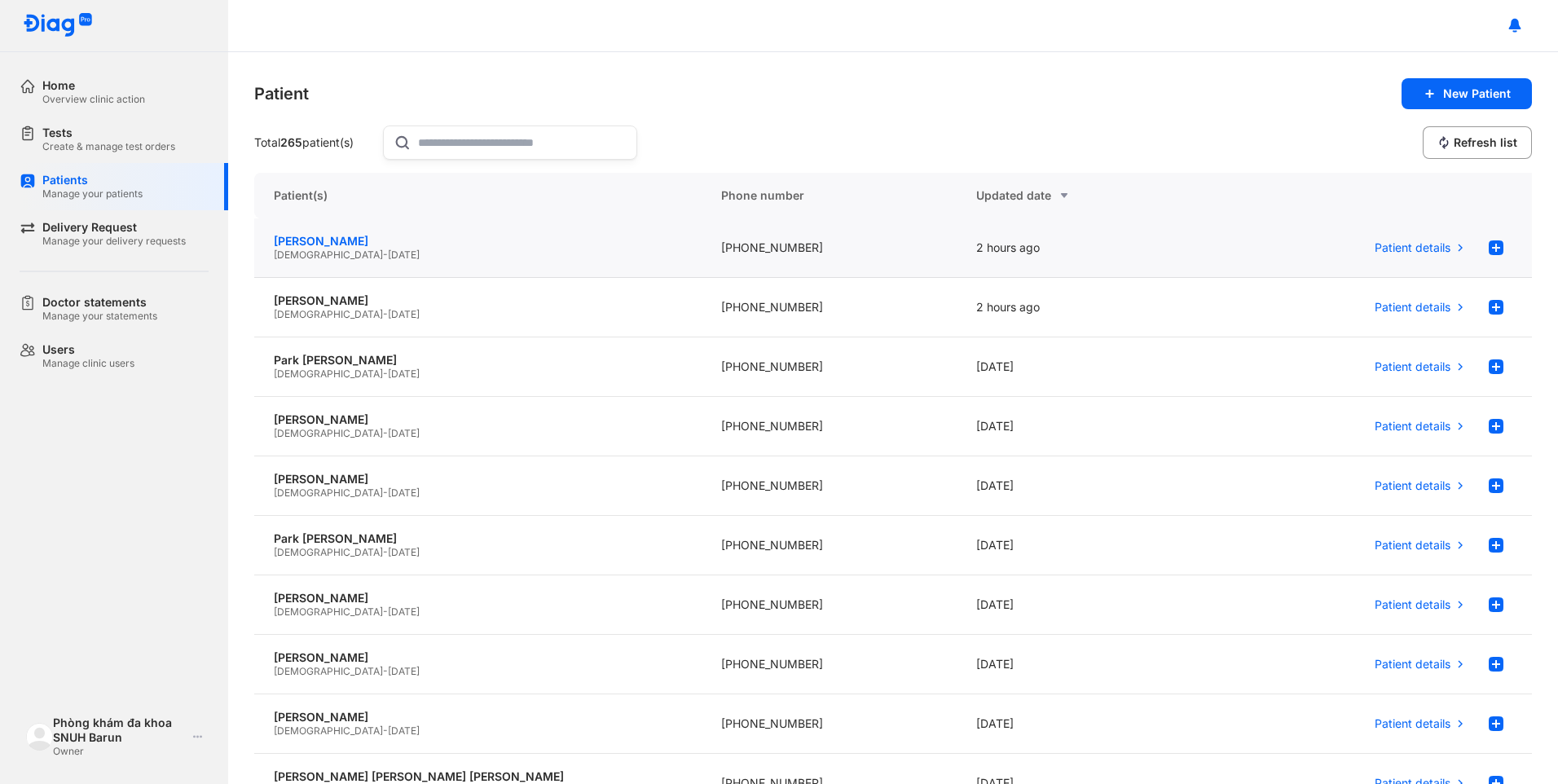
click at [317, 240] on div "[PERSON_NAME]" at bounding box center [478, 241] width 408 height 15
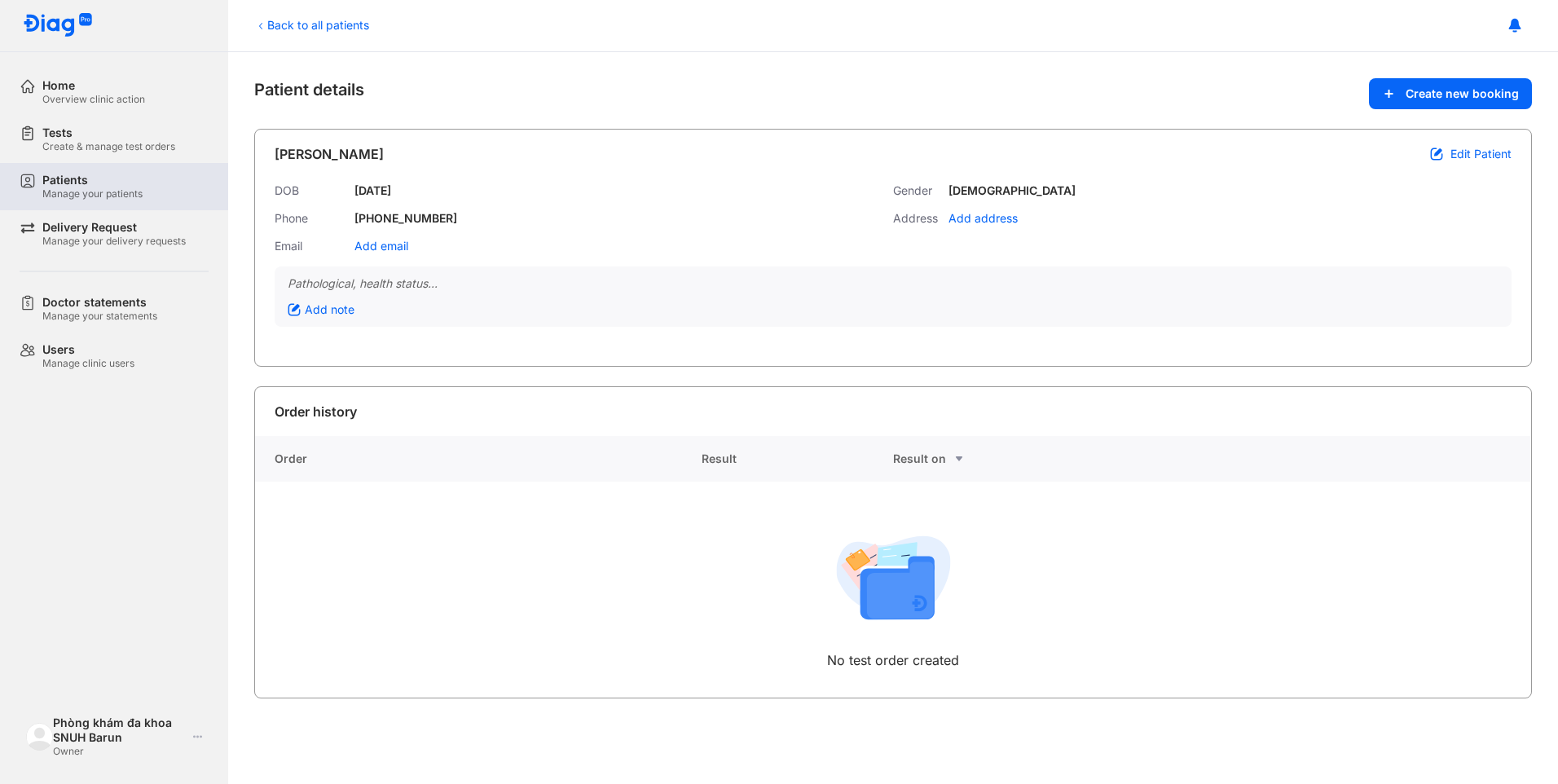
click at [87, 190] on div "Manage your patients" at bounding box center [92, 194] width 100 height 13
